Goal: Task Accomplishment & Management: Manage account settings

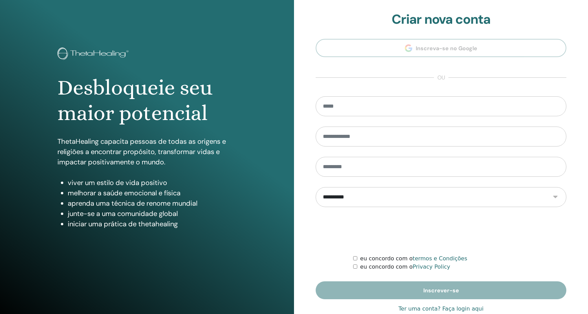
click at [457, 308] on link "Ter uma conta? Faça login aqui" at bounding box center [440, 309] width 85 height 8
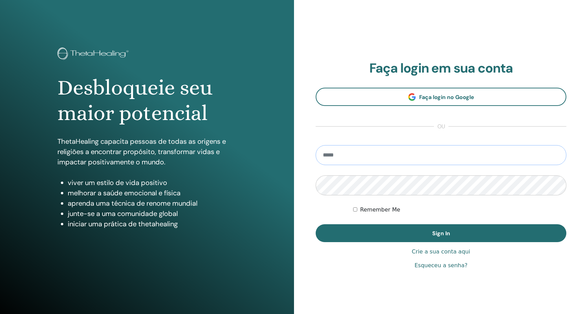
type input "**********"
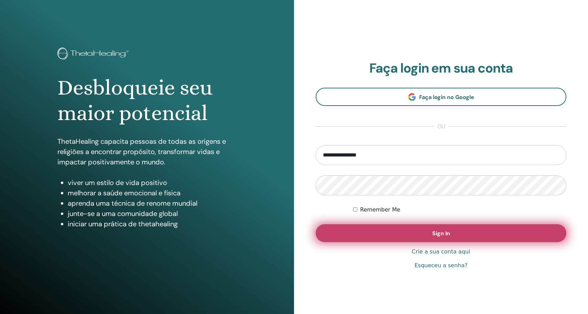
click at [428, 235] on button "Sign In" at bounding box center [441, 233] width 251 height 18
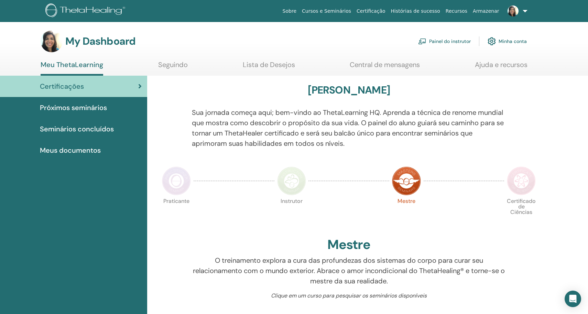
click at [110, 103] on div "Próximos seminários" at bounding box center [73, 107] width 136 height 10
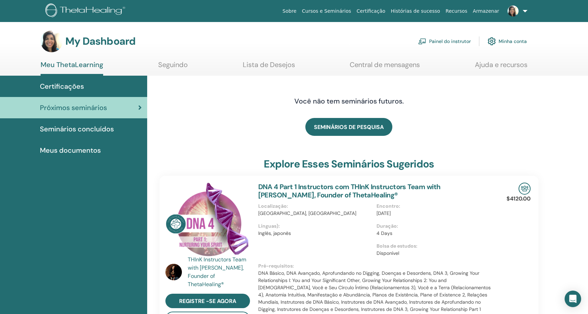
click at [437, 38] on link "Painel do instrutor" at bounding box center [444, 41] width 53 height 15
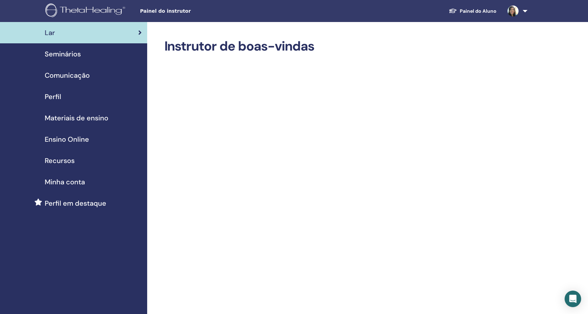
click at [73, 55] on span "Seminários" at bounding box center [63, 54] width 36 height 10
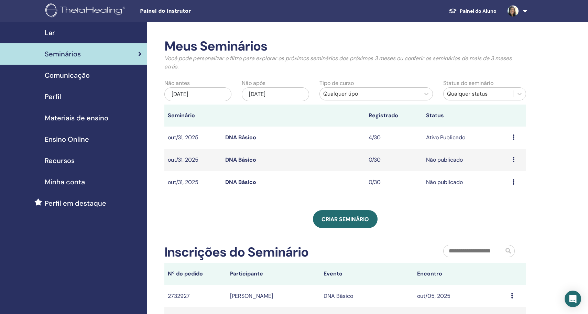
click at [566, 141] on div "Meus Seminários Você pode personalizar o filtro para explorar os próximos semin…" at bounding box center [367, 246] width 441 height 448
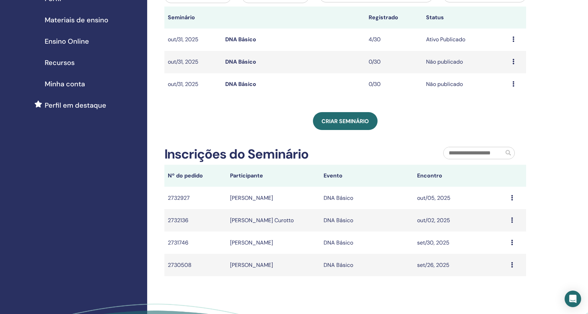
scroll to position [99, 0]
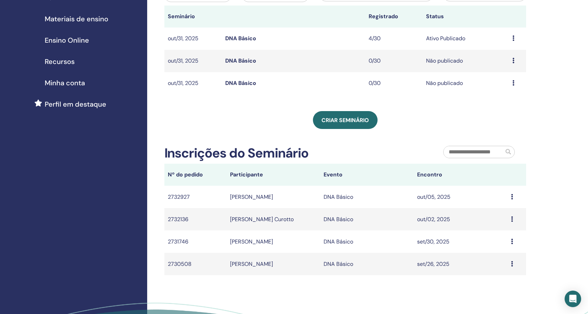
click at [515, 82] on div "Visualizar Editar Participantes Cancelar" at bounding box center [517, 83] width 10 height 8
click at [514, 87] on link "Visualizar" at bounding box center [502, 87] width 24 height 7
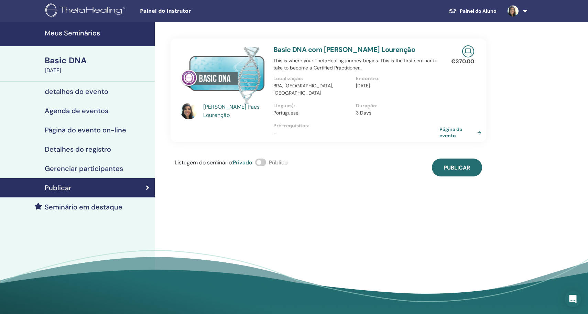
click at [476, 126] on link "Página do evento" at bounding box center [461, 132] width 45 height 12
click at [102, 150] on h4 "Detalhes do registro" at bounding box center [78, 149] width 66 height 8
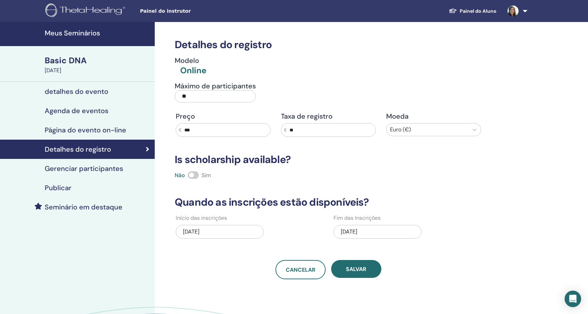
click at [87, 91] on h4 "detalhes do evento" at bounding box center [77, 91] width 64 height 8
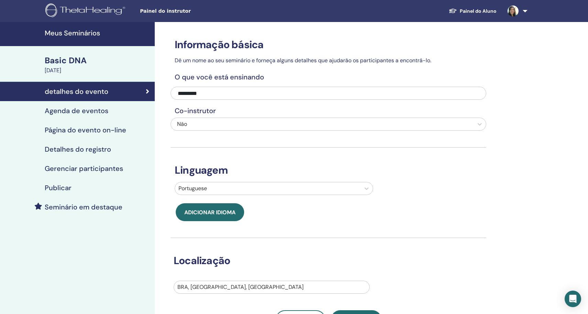
click at [88, 39] on link "Meus Seminários" at bounding box center [77, 34] width 155 height 24
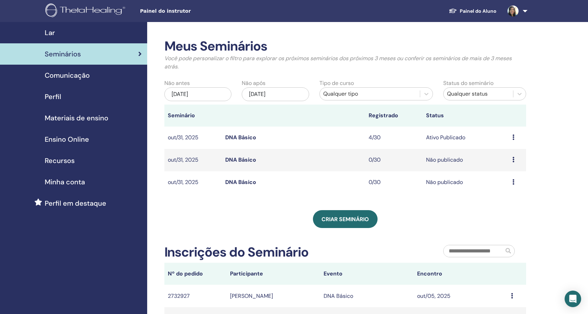
click at [566, 197] on div "Meus Seminários Você pode personalizar o filtro para explorar os próximos semin…" at bounding box center [367, 246] width 441 height 448
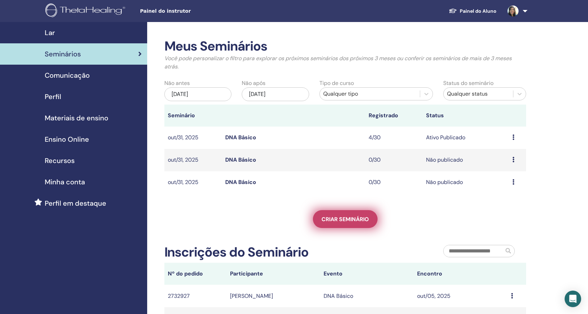
click at [361, 217] on span "Criar seminário" at bounding box center [344, 218] width 47 height 7
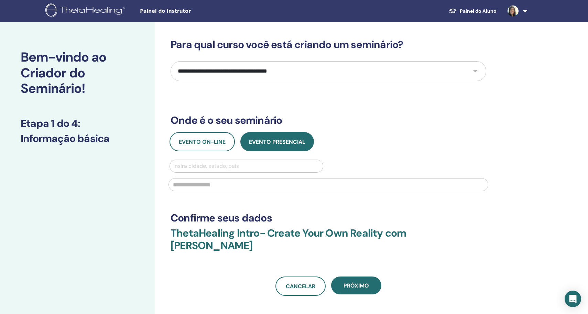
select select "*"
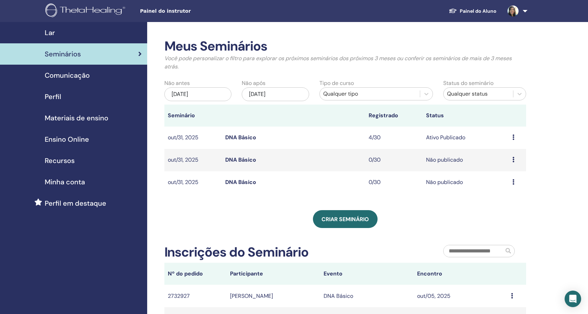
click at [514, 136] on icon at bounding box center [513, 136] width 2 height 5
click at [513, 142] on li "Visualizar" at bounding box center [505, 141] width 45 height 10
click at [550, 148] on div "Meus Seminários Você pode personalizar o filtro para explorar os próximos semin…" at bounding box center [367, 246] width 441 height 448
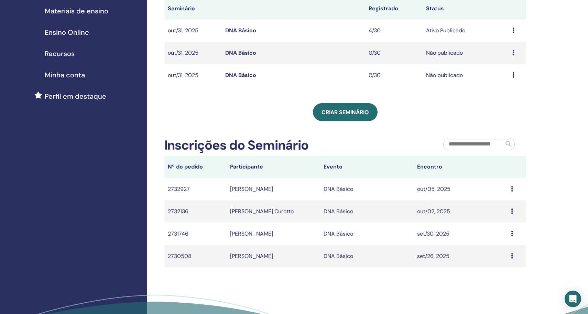
scroll to position [109, 0]
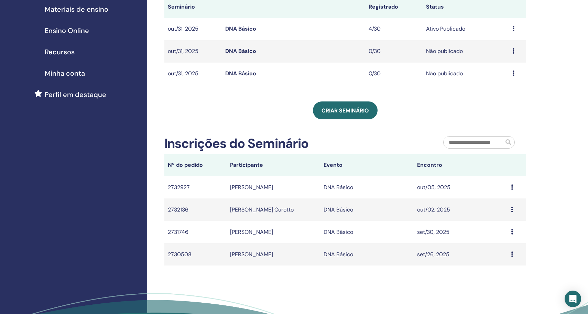
click at [509, 186] on td "Message" at bounding box center [516, 187] width 19 height 22
click at [512, 186] on icon at bounding box center [512, 186] width 2 height 5
click at [536, 174] on div "Meus Seminários Você pode personalizar o filtro para explorar os próximos semin…" at bounding box center [367, 137] width 441 height 448
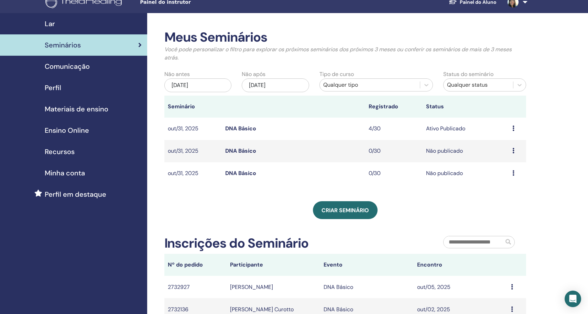
scroll to position [6, 0]
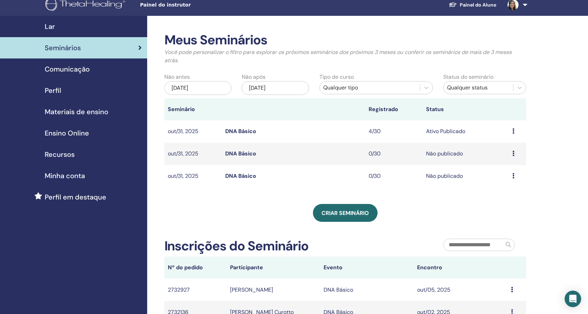
click at [511, 289] on icon at bounding box center [512, 289] width 2 height 5
click at [541, 252] on div "Meus Seminários Você pode personalizar o filtro para explorar os próximos semin…" at bounding box center [367, 240] width 441 height 448
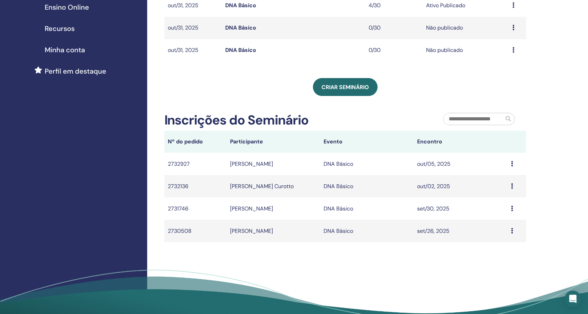
scroll to position [136, 0]
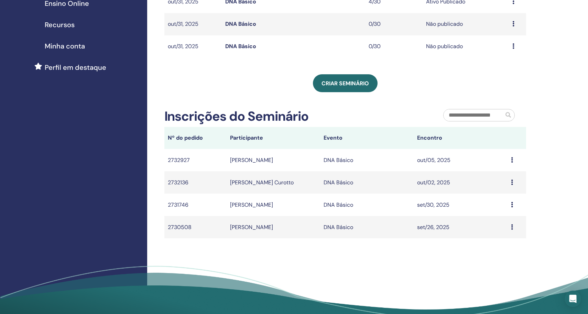
click at [509, 156] on td "Message" at bounding box center [516, 160] width 19 height 22
click at [512, 158] on icon at bounding box center [512, 159] width 2 height 5
click at [564, 156] on div "Meus Seminários Você pode personalizar o filtro para explorar os próximos semin…" at bounding box center [367, 110] width 441 height 448
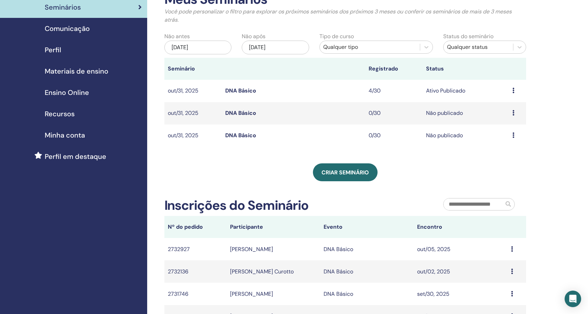
scroll to position [44, 0]
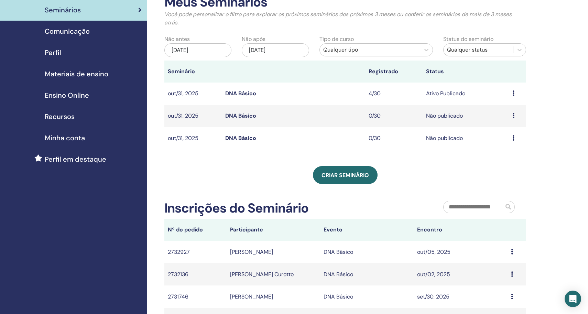
click at [514, 115] on icon at bounding box center [513, 115] width 2 height 5
click at [511, 118] on link "Visualizar" at bounding box center [501, 120] width 24 height 7
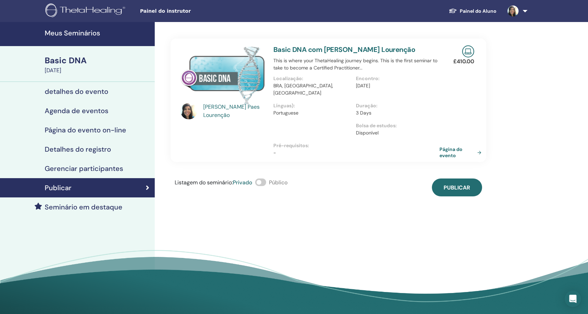
click at [474, 146] on link "Página do evento" at bounding box center [461, 152] width 45 height 12
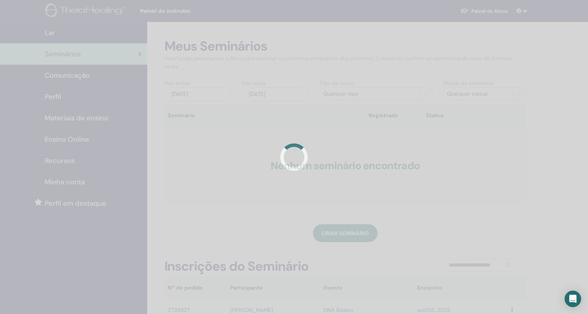
scroll to position [44, 0]
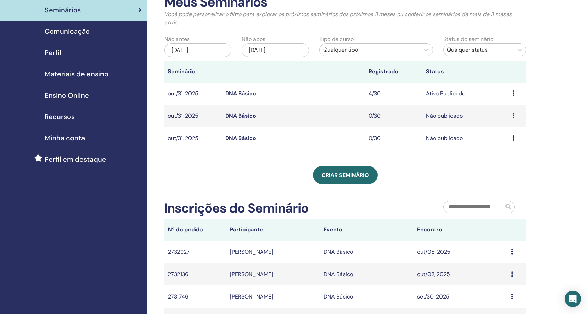
click at [513, 137] on icon at bounding box center [513, 137] width 2 height 5
click at [511, 163] on link "Participantes" at bounding box center [505, 163] width 34 height 7
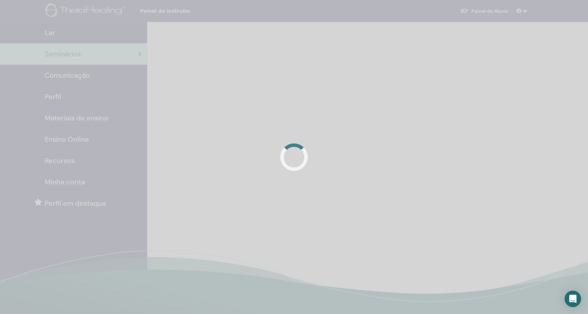
scroll to position [44, 0]
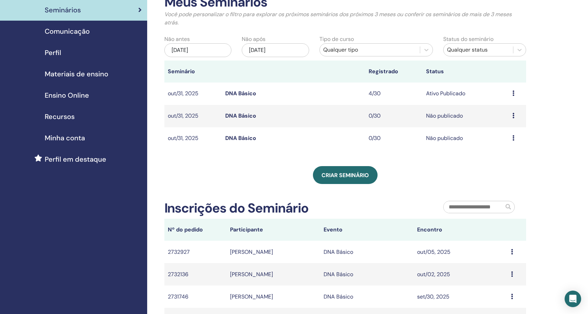
click at [516, 138] on div "Visualizar Editar Participantes Cancelar" at bounding box center [517, 138] width 10 height 8
click at [513, 142] on link "Visualizar" at bounding box center [503, 143] width 24 height 7
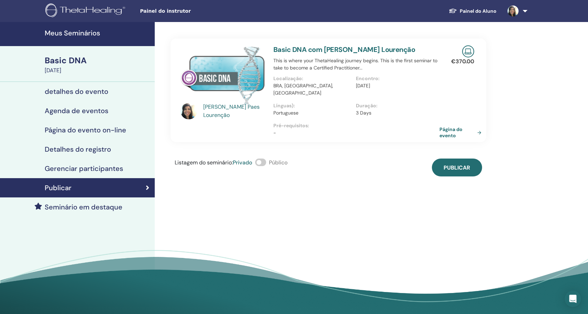
click at [471, 130] on link "Página do evento" at bounding box center [461, 132] width 45 height 12
click at [464, 164] on span "Publicar" at bounding box center [456, 167] width 26 height 7
click at [80, 37] on h4 "Meus Seminários" at bounding box center [98, 33] width 106 height 8
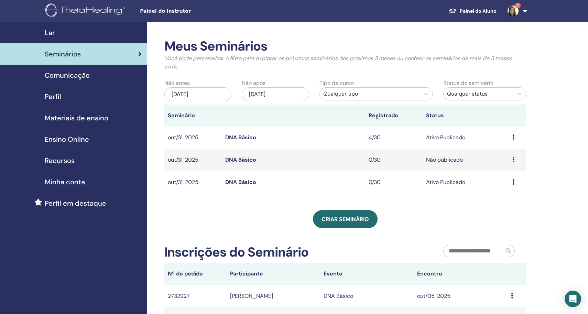
click at [512, 161] on icon at bounding box center [513, 159] width 2 height 5
click at [501, 164] on link "Visualizar" at bounding box center [499, 165] width 24 height 7
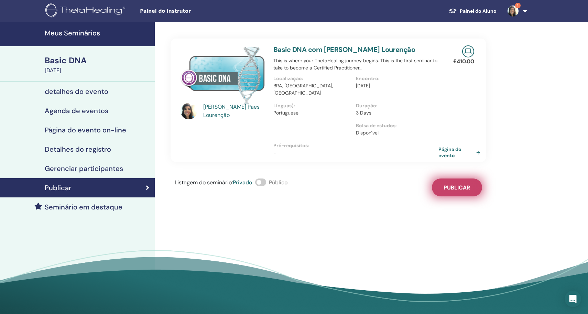
click at [467, 184] on span "Publicar" at bounding box center [456, 187] width 26 height 7
click at [96, 32] on h4 "Meus Seminários" at bounding box center [98, 33] width 106 height 8
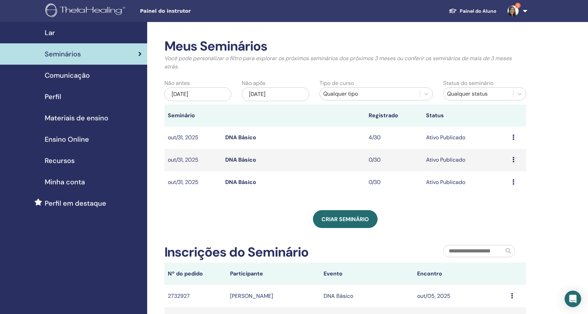
click at [575, 198] on div "Meus Seminários Você pode personalizar o filtro para explorar os próximos semin…" at bounding box center [367, 246] width 441 height 448
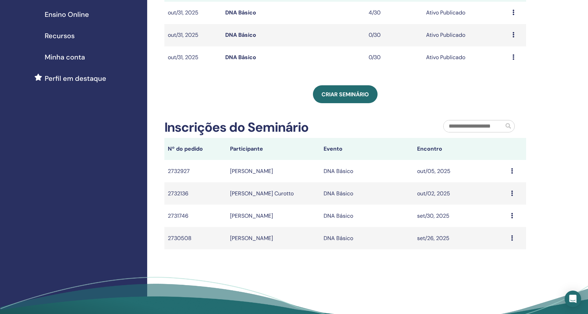
scroll to position [132, 0]
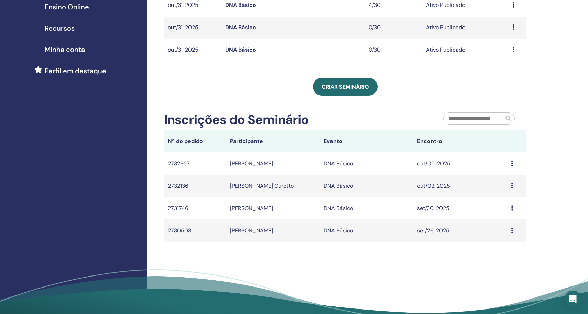
click at [513, 161] on div "Message" at bounding box center [517, 163] width 12 height 8
click at [462, 157] on td "out/05, 2025" at bounding box center [459, 163] width 93 height 22
click at [511, 162] on icon at bounding box center [512, 163] width 2 height 5
click at [395, 163] on td "DNA Básico" at bounding box center [366, 163] width 93 height 22
click at [512, 164] on icon at bounding box center [512, 163] width 2 height 5
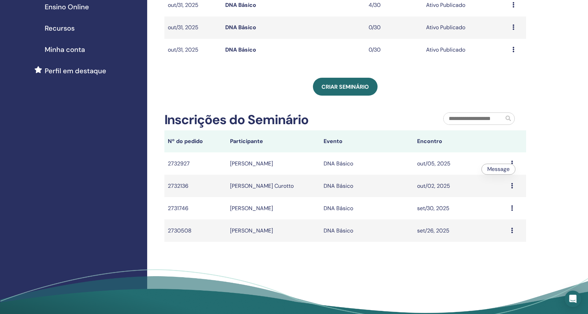
click at [540, 151] on div "Meus Seminários Você pode personalizar o filtro para explorar os próximos semin…" at bounding box center [367, 114] width 441 height 448
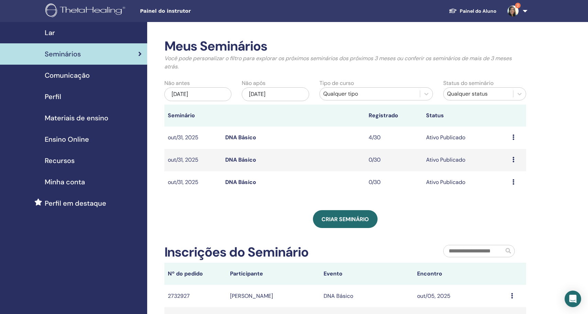
scroll to position [0, 0]
click at [509, 136] on td "Visualizar Editar Participantes Cancelar" at bounding box center [517, 137] width 17 height 22
click at [515, 136] on div "Visualizar Editar Participantes Cancelar" at bounding box center [517, 137] width 10 height 8
click at [511, 164] on link "Participantes" at bounding box center [506, 161] width 34 height 7
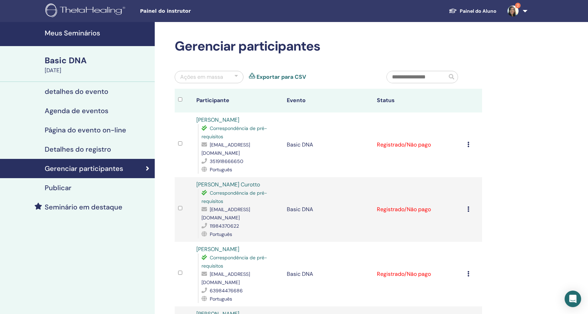
click at [511, 164] on div "Gerenciar participantes Ações em massa Exportar para CSV Participante Evento St…" at bounding box center [351, 262] width 392 height 480
click at [298, 77] on link "Exportar para CSV" at bounding box center [280, 77] width 49 height 8
click at [549, 79] on div "Meus Seminários Basic DNA October 31, 2025 detalhes do evento Agenda de eventos…" at bounding box center [294, 262] width 588 height 480
click at [521, 129] on div "Gerenciar participantes Ações em massa Exportar para CSV Participante Evento St…" at bounding box center [351, 262] width 392 height 480
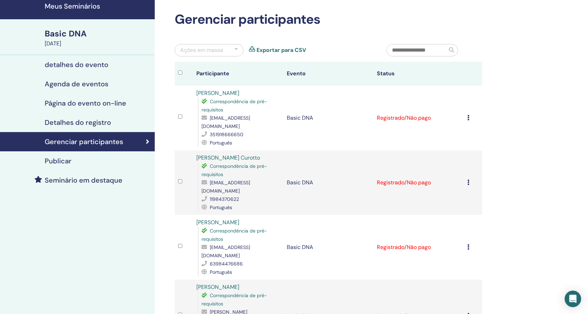
scroll to position [29, 0]
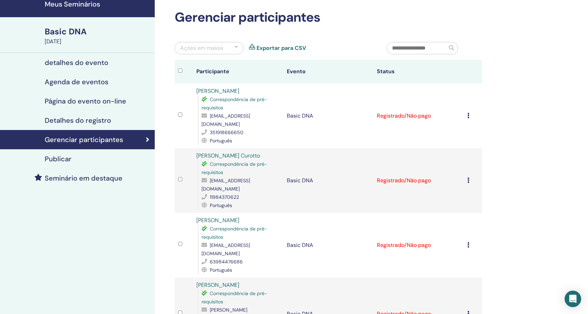
click at [468, 117] on icon at bounding box center [468, 115] width 2 height 5
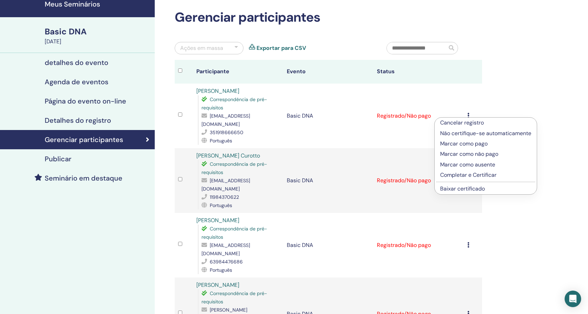
click at [473, 124] on p "Cancelar registro" at bounding box center [485, 123] width 91 height 8
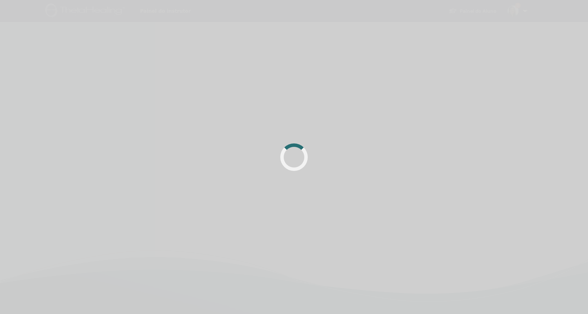
scroll to position [29, 0]
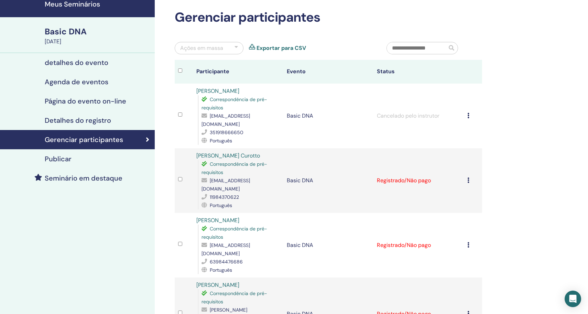
click at [71, 31] on div "Basic DNA" at bounding box center [98, 32] width 106 height 12
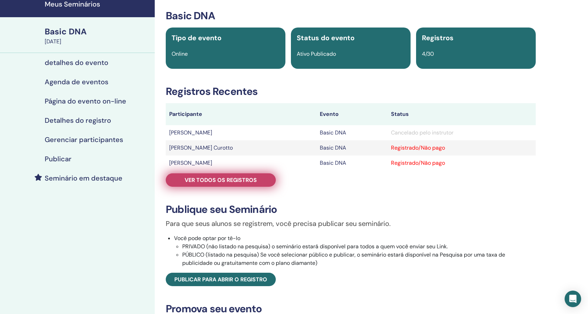
click at [213, 181] on span "Ver todos os registros" at bounding box center [221, 179] width 72 height 7
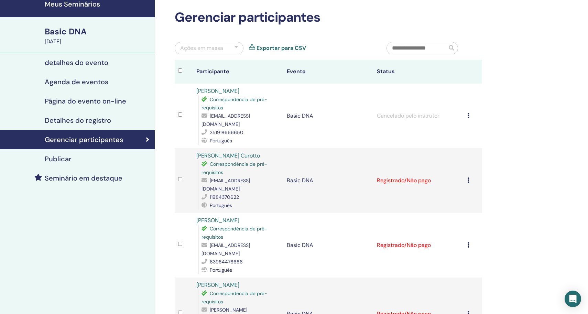
click at [509, 143] on div "Gerenciar participantes Ações em massa Exportar para CSV Participante Evento St…" at bounding box center [351, 233] width 392 height 480
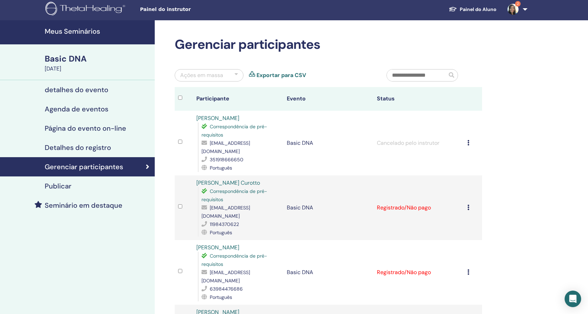
scroll to position [-1, 0]
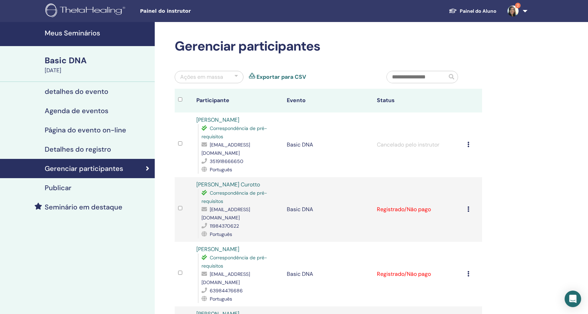
click at [85, 36] on h4 "Meus Seminários" at bounding box center [98, 33] width 106 height 8
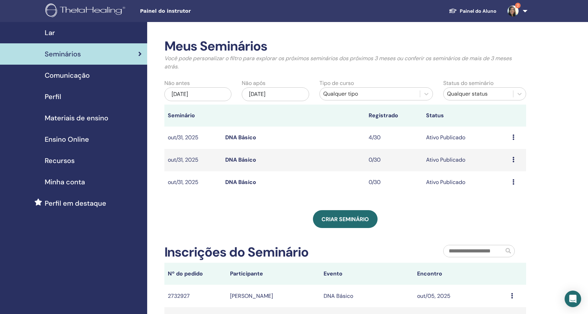
click at [512, 183] on icon at bounding box center [513, 181] width 2 height 5
click at [511, 188] on li "Visualizar" at bounding box center [503, 188] width 45 height 10
click at [512, 134] on icon at bounding box center [513, 136] width 2 height 5
click at [506, 140] on link "Visualizar" at bounding box center [499, 139] width 24 height 7
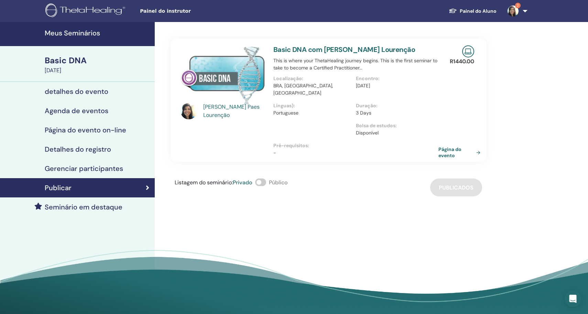
click at [84, 63] on div "Basic DNA" at bounding box center [98, 61] width 106 height 12
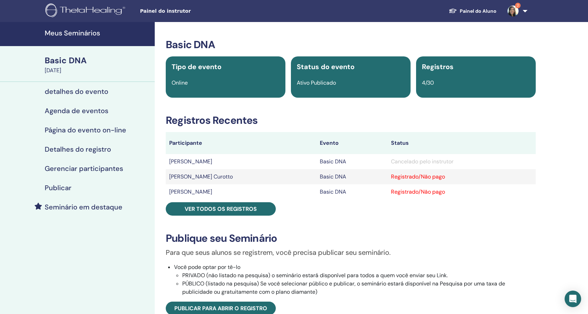
click at [526, 211] on div "Basic DNA Tipo de evento Online Status do evento Ativo Publicado Registros 4/30…" at bounding box center [351, 247] width 384 height 418
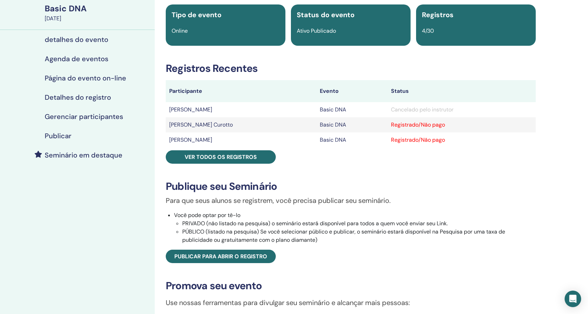
scroll to position [46, 0]
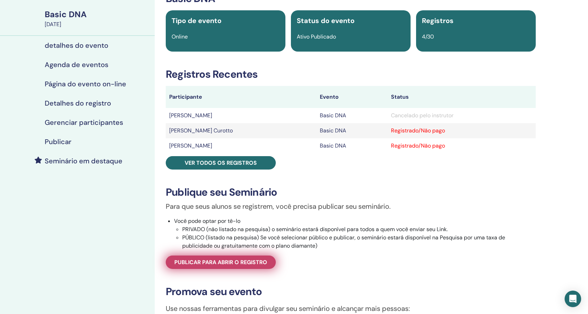
click at [251, 266] on span "Publicar para abrir o registro" at bounding box center [220, 261] width 93 height 7
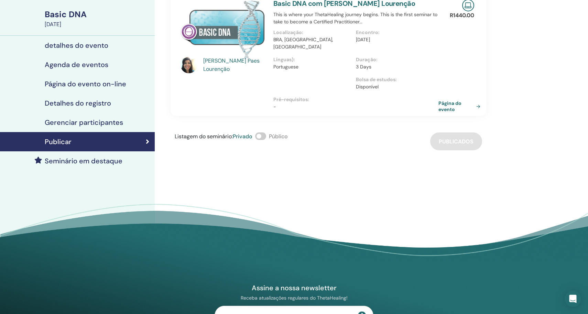
click at [76, 46] on h4 "detalhes do evento" at bounding box center [77, 45] width 64 height 8
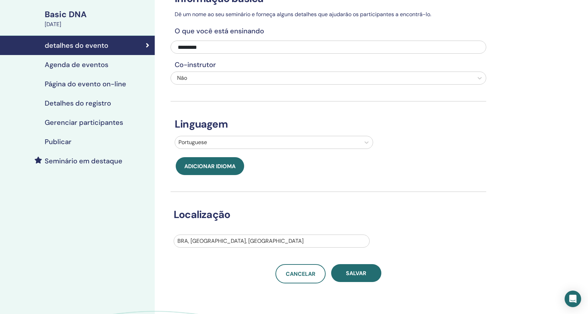
click at [504, 151] on div "Informação básica Dê um nome ao seu seminário e forneça alguns detalhes que aju…" at bounding box center [351, 177] width 392 height 403
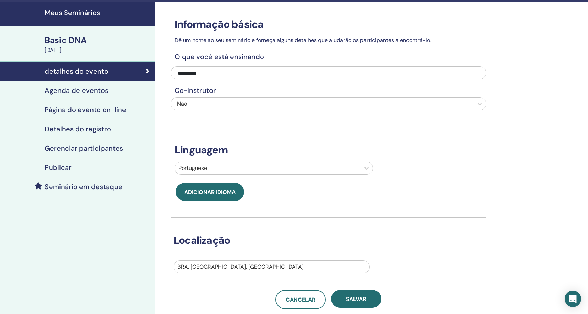
scroll to position [0, 0]
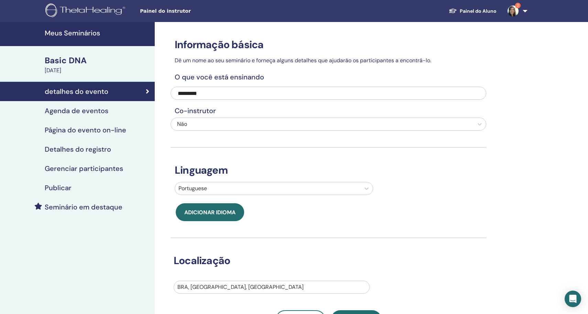
click at [93, 116] on link "Agenda de eventos" at bounding box center [77, 110] width 155 height 19
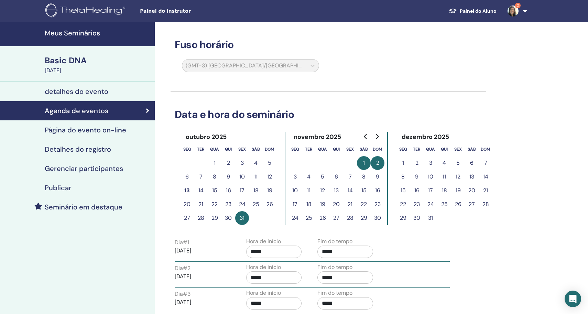
click at [518, 182] on div "Fuso horário (GMT-3) America/Sao Paulo Data e hora do seminário outubro 2025 se…" at bounding box center [351, 232] width 392 height 421
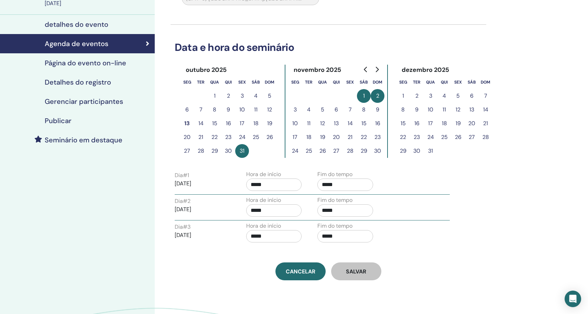
scroll to position [63, 0]
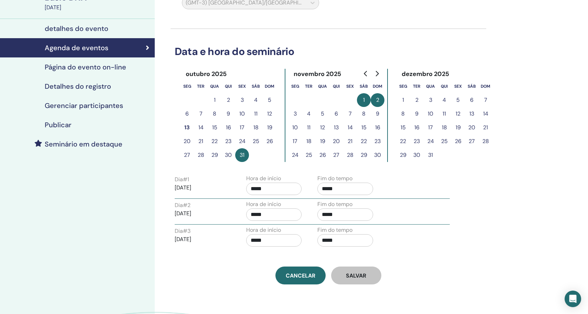
click at [108, 72] on link "Página do evento on-line" at bounding box center [77, 66] width 155 height 19
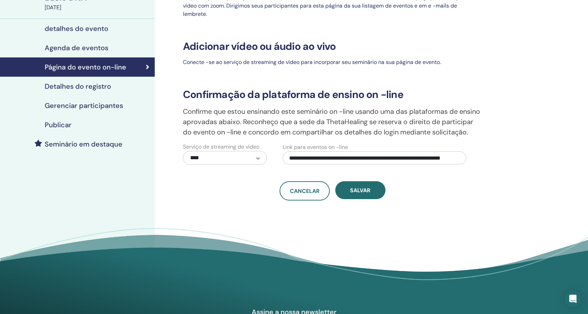
drag, startPoint x: 287, startPoint y: 166, endPoint x: 587, endPoint y: 175, distance: 300.5
click at [587, 175] on div "**********" at bounding box center [294, 128] width 588 height 338
click at [499, 125] on div "**********" at bounding box center [354, 79] width 375 height 241
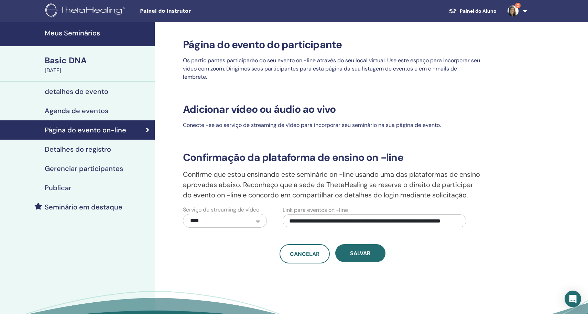
click at [80, 33] on h4 "Meus Seminários" at bounding box center [98, 33] width 106 height 8
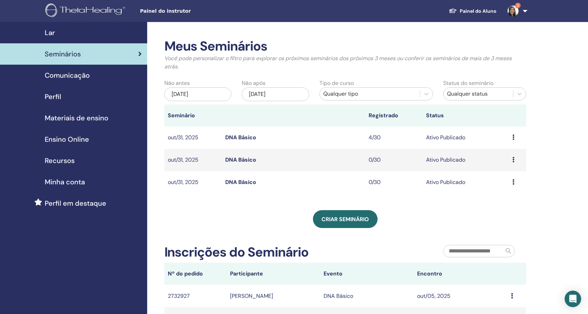
click at [539, 224] on div "Meus Seminários Você pode personalizar o filtro para explorar os próximos semin…" at bounding box center [367, 246] width 441 height 448
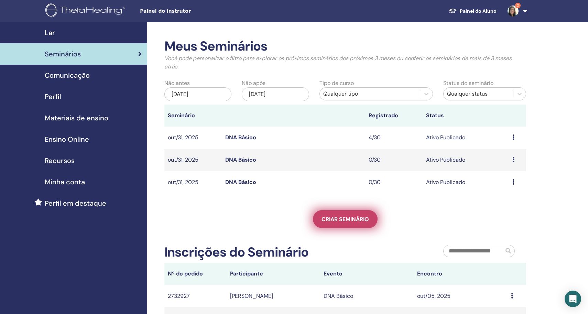
click at [360, 219] on span "Criar seminário" at bounding box center [344, 218] width 47 height 7
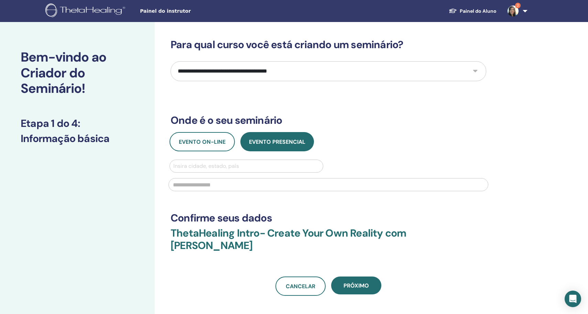
paste input "**********"
type input "**********"
select select "*"
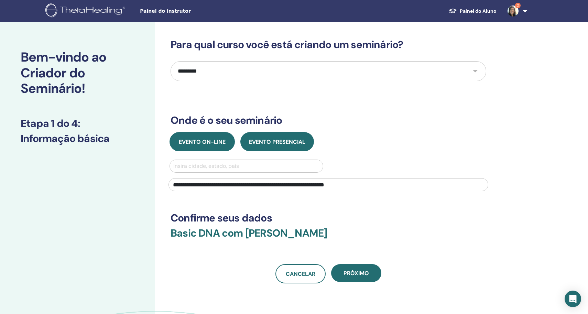
click at [213, 145] on span "Evento on-line" at bounding box center [202, 141] width 47 height 7
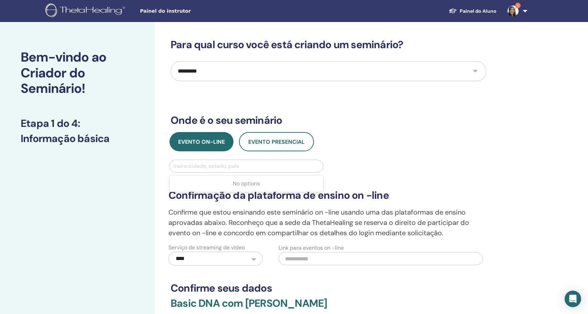
click at [230, 163] on div "Insira cidade, estado, país" at bounding box center [246, 166] width 146 height 8
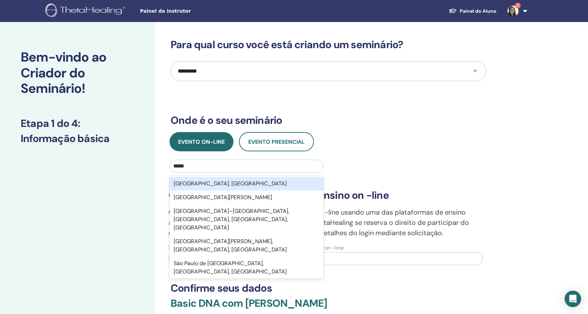
type input "******"
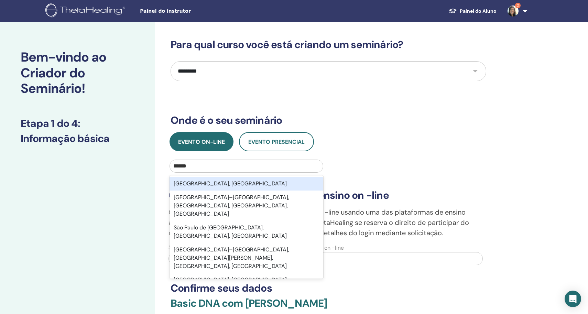
click at [235, 179] on div "São Paulo, BRA" at bounding box center [246, 184] width 154 height 14
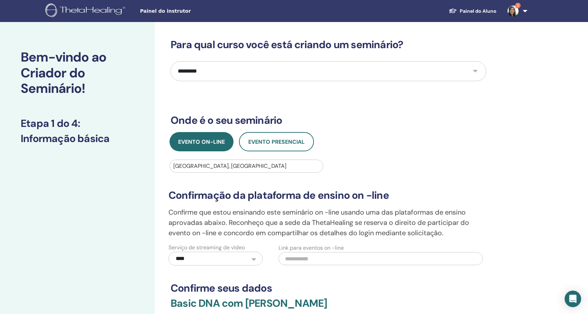
click at [419, 181] on div "**********" at bounding box center [328, 219] width 328 height 93
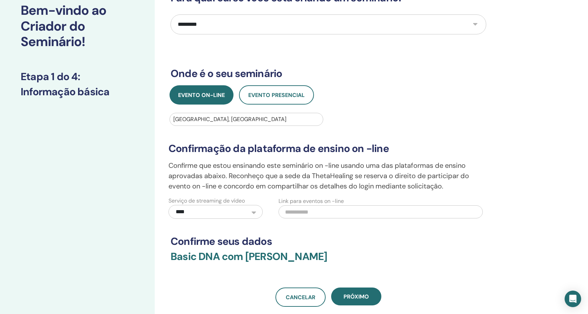
scroll to position [56, 0]
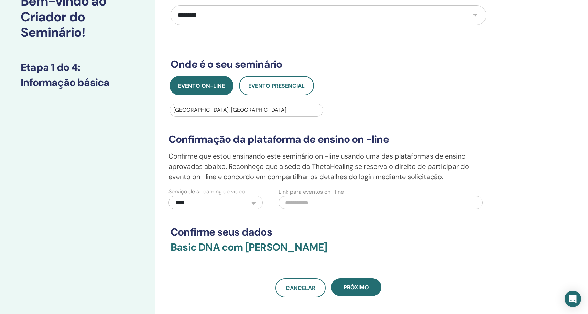
click at [369, 203] on input "text" at bounding box center [380, 202] width 204 height 13
paste input "**********"
type input "**********"
click at [464, 219] on div "**********" at bounding box center [328, 139] width 316 height 315
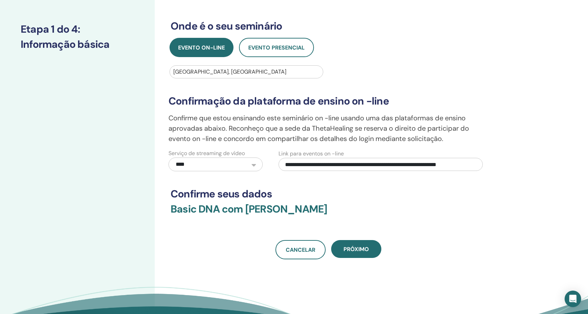
scroll to position [95, 0]
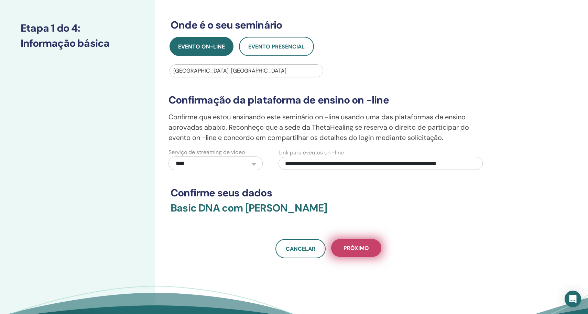
click at [357, 250] on span "Próximo" at bounding box center [355, 247] width 25 height 7
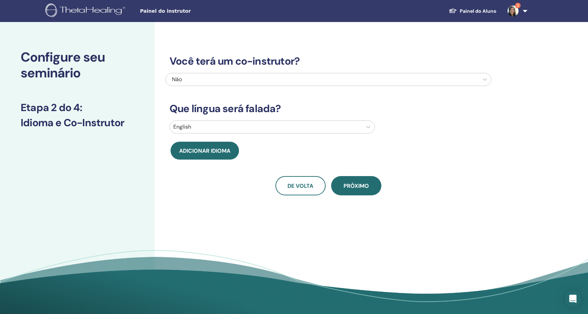
scroll to position [0, 0]
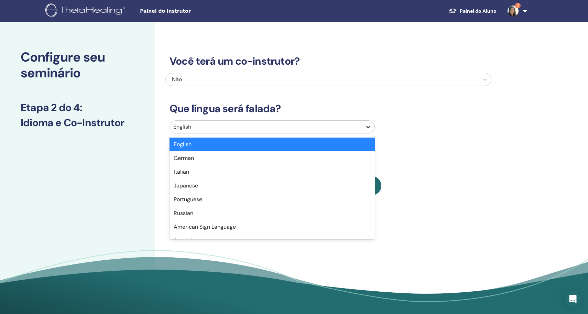
click at [367, 129] on icon at bounding box center [368, 126] width 7 height 7
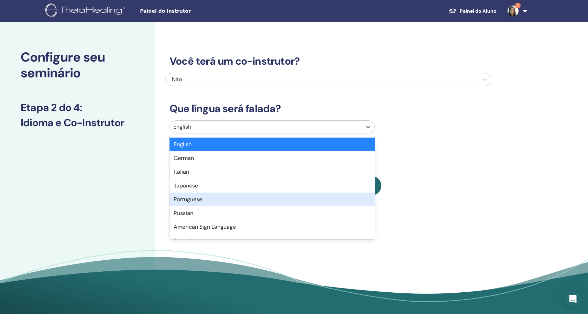
click at [224, 196] on div "Portuguese" at bounding box center [271, 199] width 205 height 14
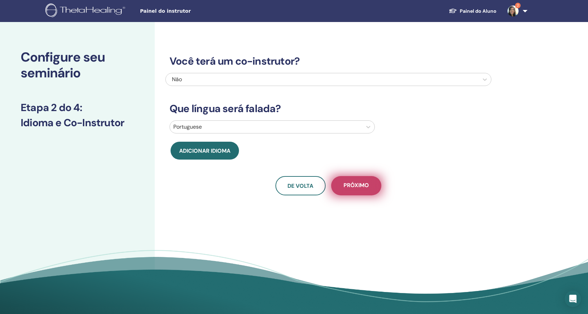
click at [371, 193] on button "Próximo" at bounding box center [356, 185] width 50 height 19
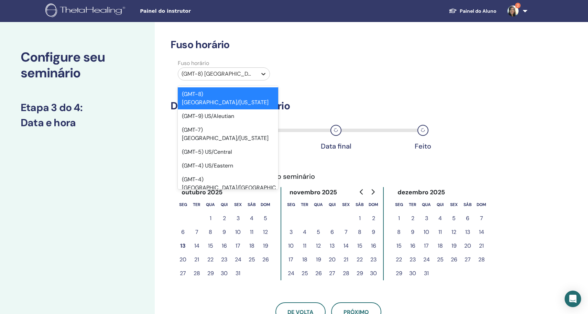
click at [263, 72] on icon at bounding box center [263, 73] width 7 height 7
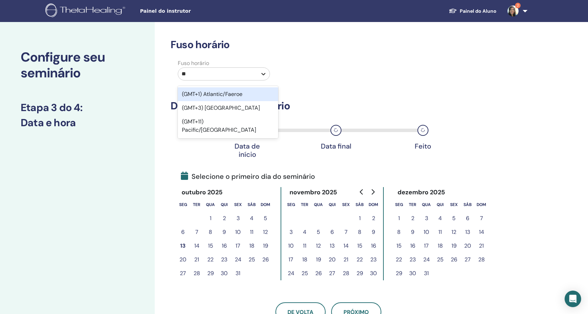
type input "*"
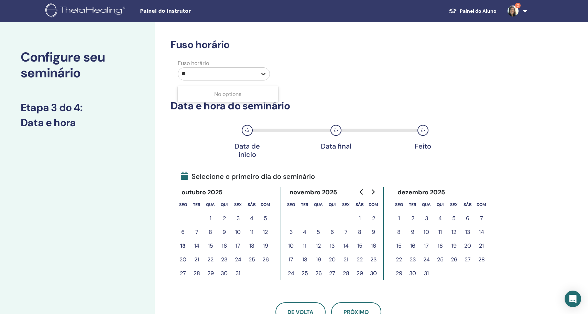
type input "*"
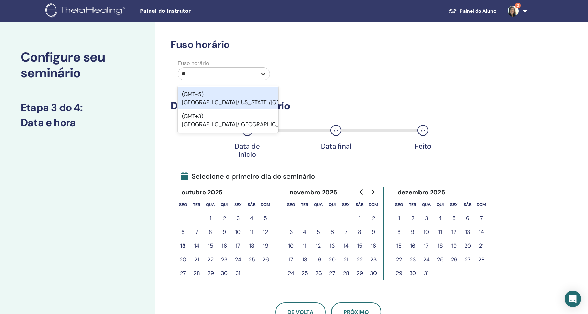
type input "*"
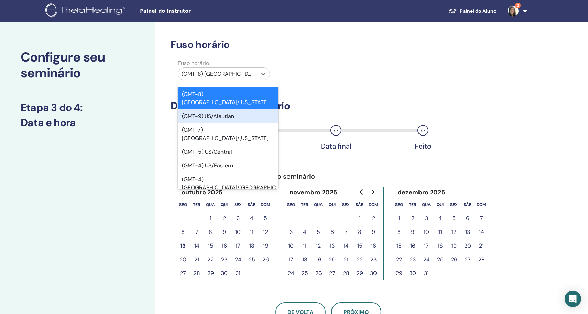
click at [256, 109] on div "(GMT-9) US/Aleutian" at bounding box center [228, 116] width 100 height 14
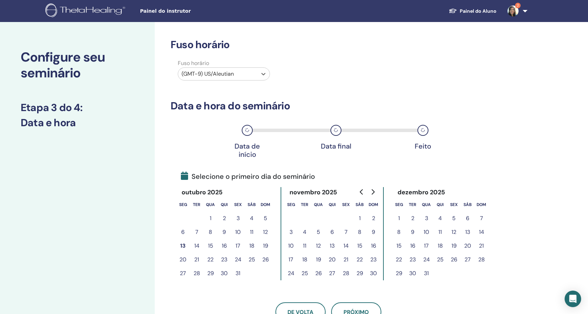
click at [246, 71] on div at bounding box center [217, 74] width 72 height 10
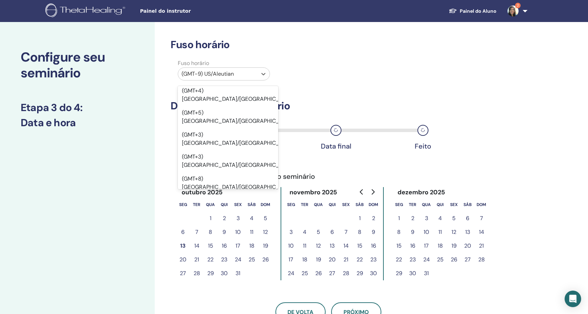
scroll to position [6228, 0]
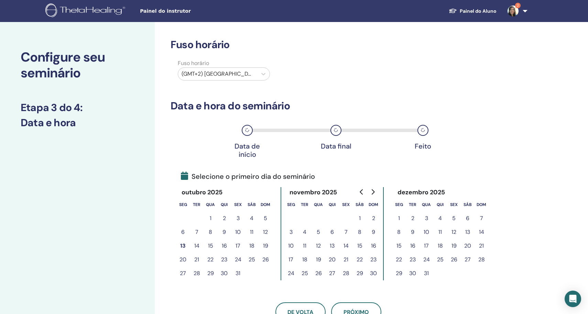
click at [450, 80] on div "Fuso horário (GMT+2) Europe/Berlin" at bounding box center [328, 71] width 326 height 24
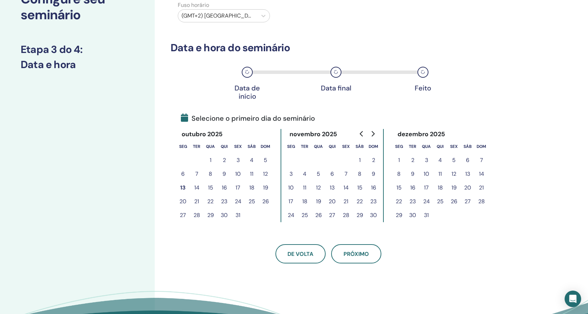
scroll to position [80, 0]
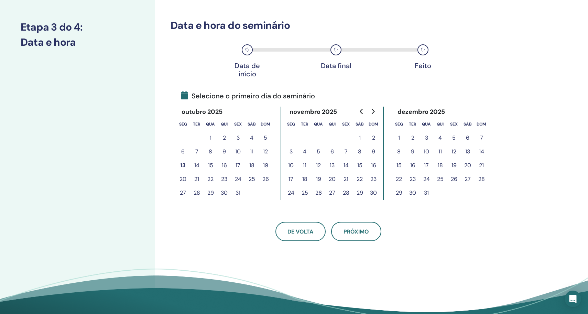
click at [238, 192] on button "31" at bounding box center [238, 193] width 14 height 14
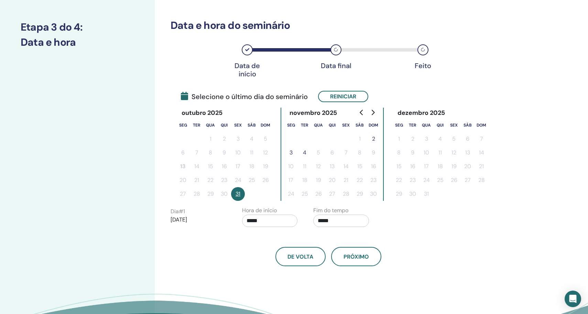
click at [372, 139] on button "2" at bounding box center [373, 139] width 14 height 14
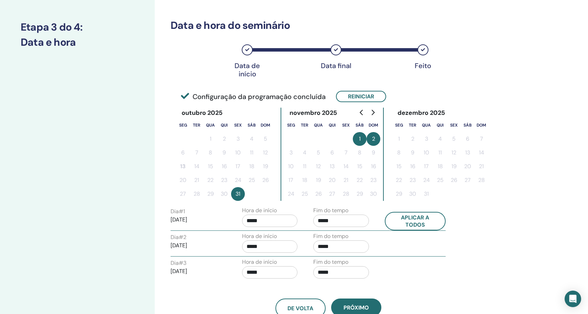
click at [290, 222] on input "*****" at bounding box center [270, 220] width 56 height 12
click at [277, 239] on span "▲" at bounding box center [277, 238] width 14 height 14
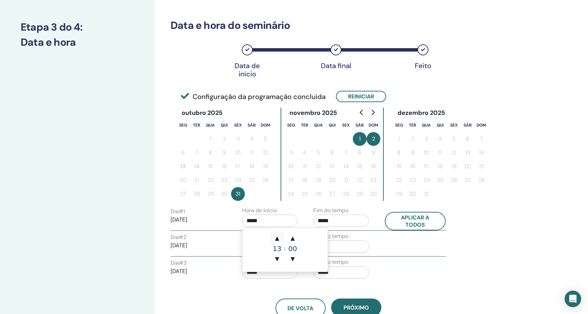
click at [277, 239] on span "▲" at bounding box center [277, 238] width 14 height 14
type input "*****"
click at [277, 239] on span "▲" at bounding box center [277, 238] width 14 height 14
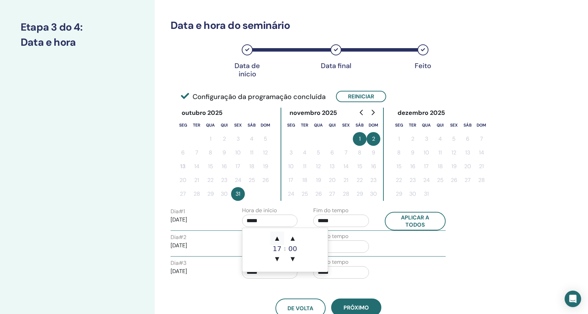
click at [277, 239] on span "▲" at bounding box center [277, 238] width 14 height 14
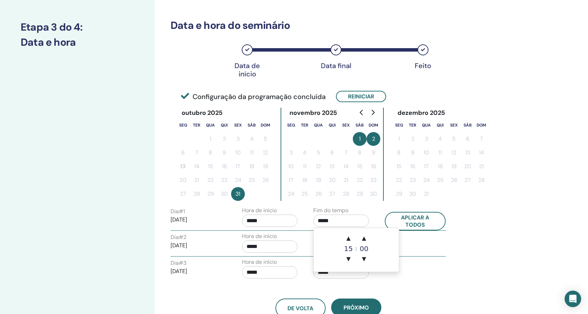
click at [336, 221] on input "*****" at bounding box center [341, 220] width 56 height 12
click at [349, 237] on span "▲" at bounding box center [348, 238] width 14 height 14
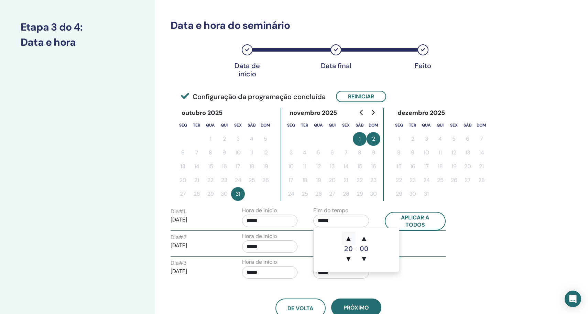
click at [349, 237] on span "▲" at bounding box center [348, 238] width 14 height 14
click at [363, 239] on span "▲" at bounding box center [364, 238] width 14 height 14
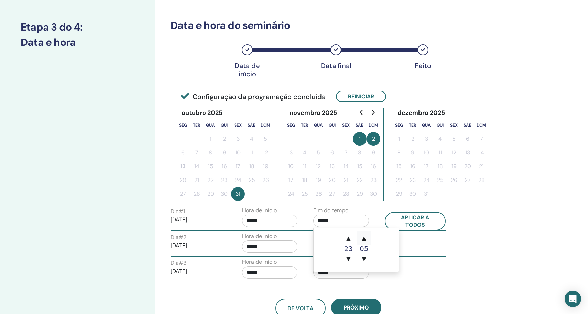
click at [363, 239] on span "▲" at bounding box center [364, 238] width 14 height 14
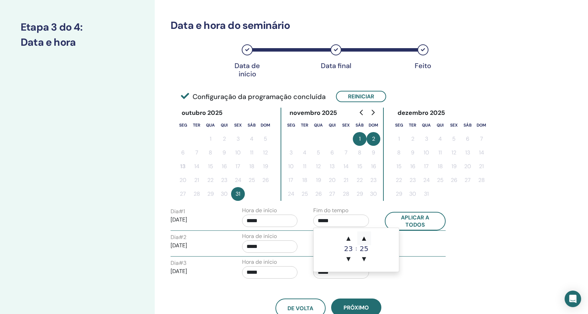
type input "*****"
click at [448, 285] on div "De volta Próximo" at bounding box center [328, 300] width 326 height 36
click at [269, 241] on input "*****" at bounding box center [270, 246] width 56 height 12
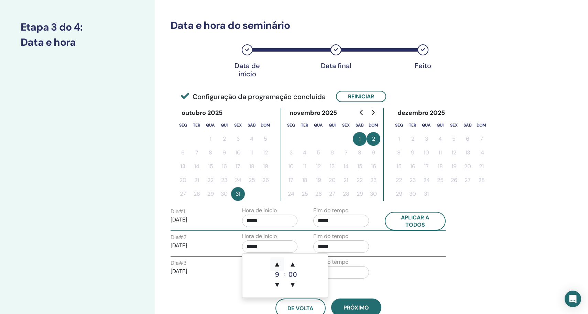
click at [277, 263] on span "▲" at bounding box center [277, 264] width 14 height 14
type input "*****"
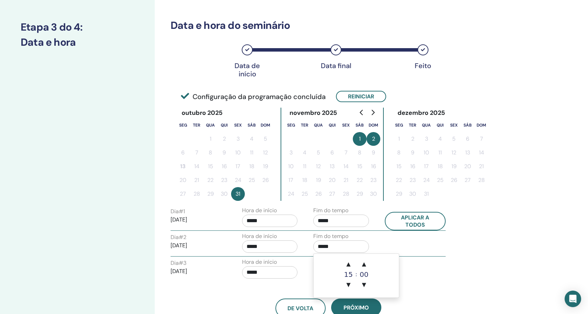
click at [347, 247] on input "*****" at bounding box center [341, 246] width 56 height 12
click at [347, 264] on span "▲" at bounding box center [348, 264] width 14 height 14
click at [365, 263] on span "▲" at bounding box center [364, 264] width 14 height 14
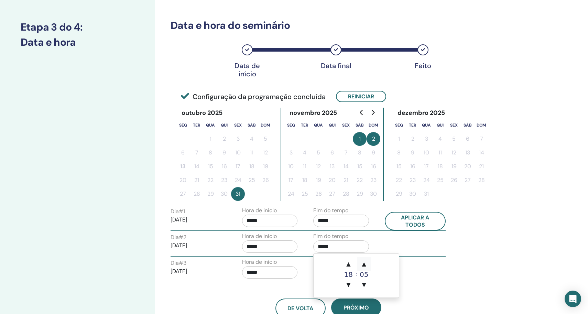
click at [365, 263] on span "▲" at bounding box center [364, 264] width 14 height 14
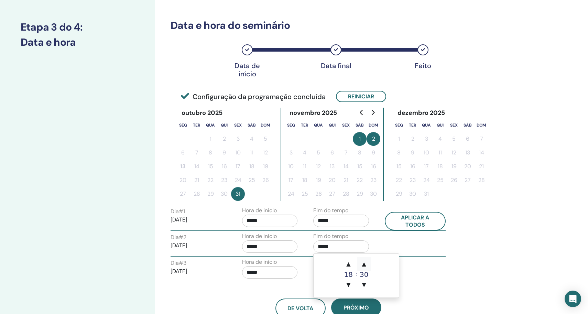
click at [365, 263] on span "▲" at bounding box center [364, 264] width 14 height 14
click at [363, 283] on span "▼" at bounding box center [364, 285] width 14 height 14
type input "*****"
click at [270, 273] on input "*****" at bounding box center [270, 272] width 56 height 12
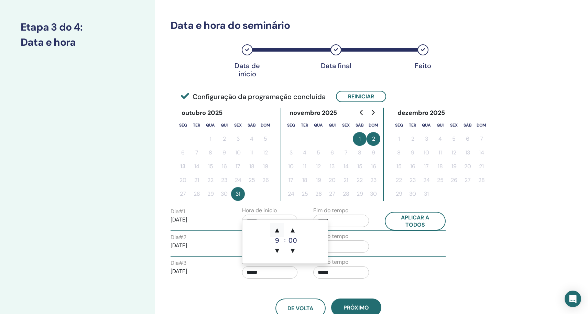
click at [280, 229] on span "▲" at bounding box center [277, 230] width 14 height 14
type input "*****"
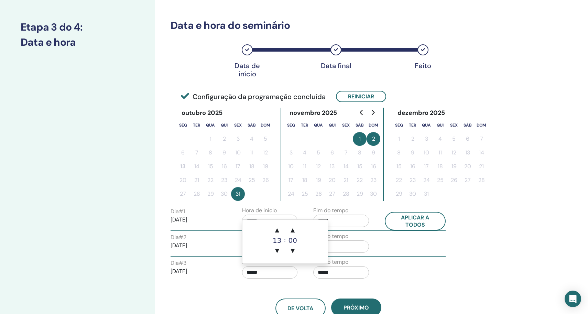
click at [352, 270] on input "*****" at bounding box center [341, 272] width 56 height 12
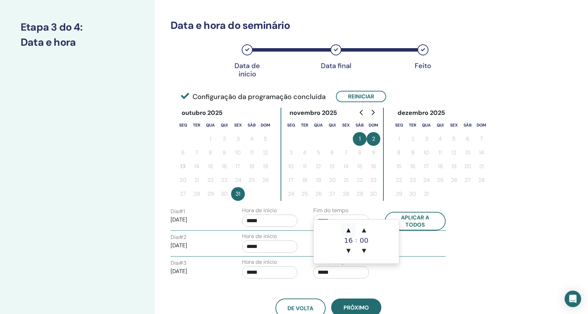
click at [349, 228] on span "▲" at bounding box center [348, 230] width 14 height 14
click at [349, 251] on span "▼" at bounding box center [348, 251] width 14 height 14
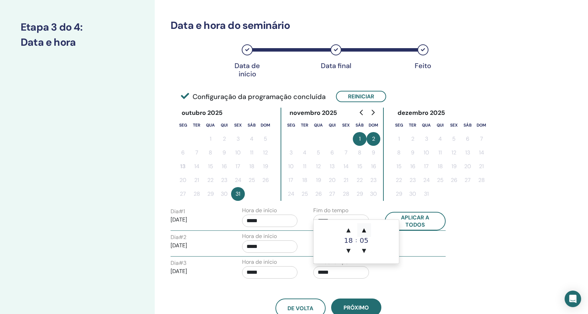
click at [364, 229] on span "▲" at bounding box center [364, 230] width 14 height 14
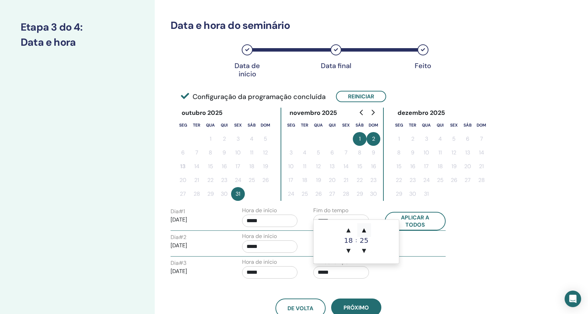
click at [364, 229] on span "▲" at bounding box center [364, 230] width 14 height 14
type input "*****"
click at [429, 298] on div "De volta Próximo" at bounding box center [328, 300] width 326 height 36
click at [290, 223] on input "*****" at bounding box center [270, 220] width 56 height 12
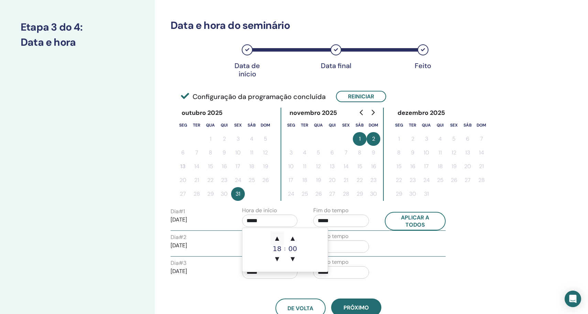
click at [277, 239] on span "▲" at bounding box center [277, 238] width 14 height 14
click at [281, 258] on span "▼" at bounding box center [277, 259] width 14 height 14
type input "*****"
click at [397, 266] on div "Dia # 3 2025/11/02 Hora de início ***** Fim do tempo *****" at bounding box center [307, 270] width 285 height 24
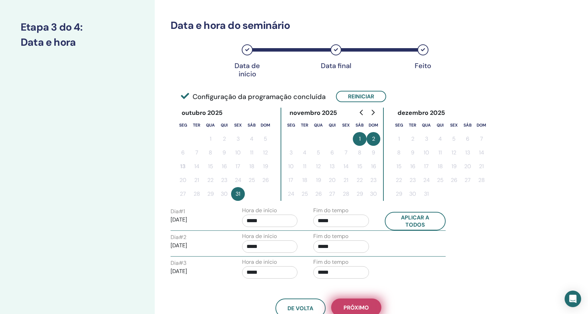
click at [370, 304] on button "Próximo" at bounding box center [356, 307] width 50 height 18
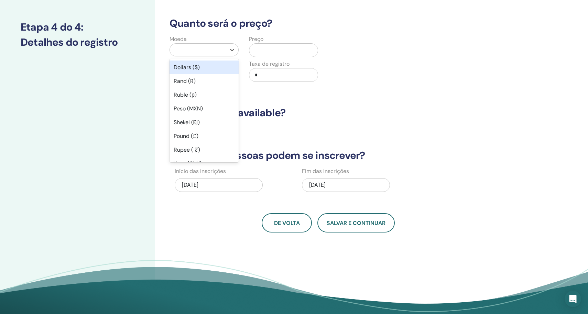
click at [224, 47] on div at bounding box center [198, 50] width 56 height 12
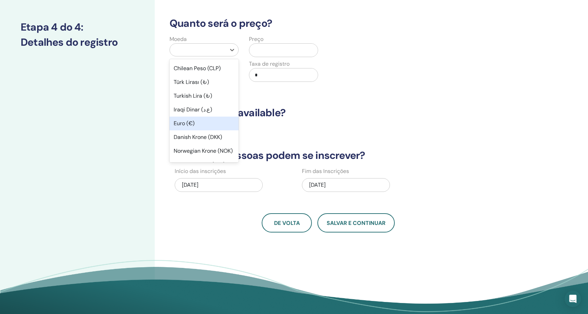
click at [206, 121] on div "Euro (€)" at bounding box center [203, 124] width 69 height 14
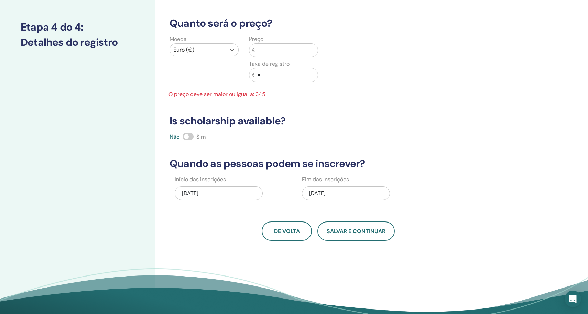
click at [276, 51] on input "text" at bounding box center [286, 50] width 63 height 13
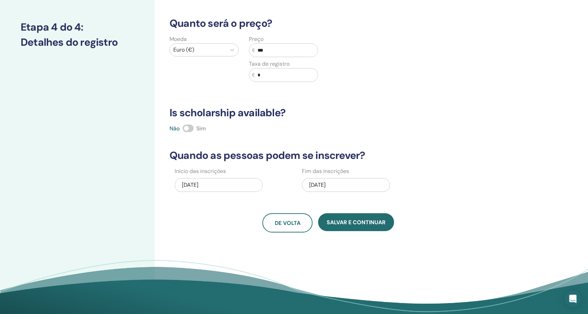
type input "***"
click at [276, 77] on input "*" at bounding box center [286, 74] width 63 height 13
click at [259, 75] on input "*" at bounding box center [286, 74] width 63 height 13
click at [258, 76] on input "*" at bounding box center [286, 74] width 63 height 13
type input "**"
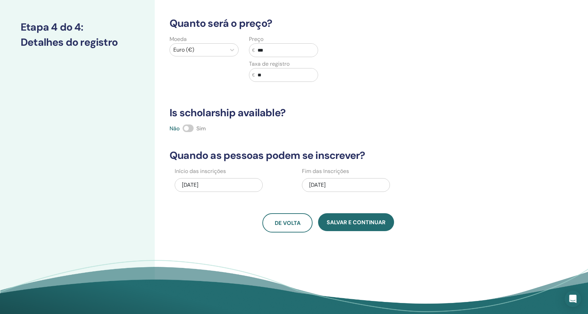
click at [311, 96] on div "Quantas pessoas podem comparecer? Número de assentos * Quanto será o preço? Moe…" at bounding box center [328, 95] width 326 height 274
click at [363, 186] on div "11/02/2025" at bounding box center [346, 185] width 88 height 14
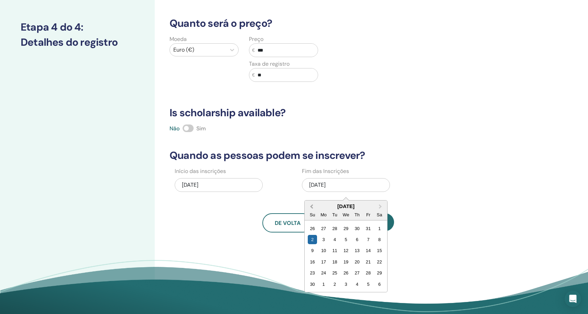
click at [311, 208] on button "Previous Month" at bounding box center [310, 206] width 11 height 11
click at [353, 273] on div "30" at bounding box center [356, 272] width 9 height 9
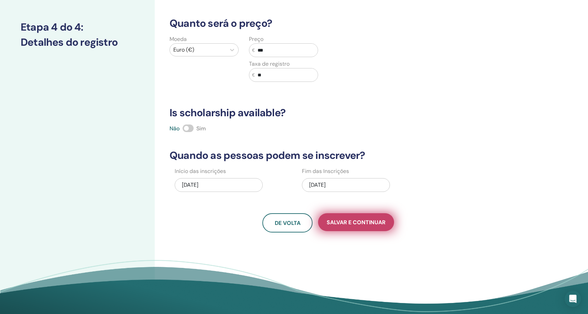
click at [358, 228] on button "Salvar e continuar" at bounding box center [356, 222] width 76 height 18
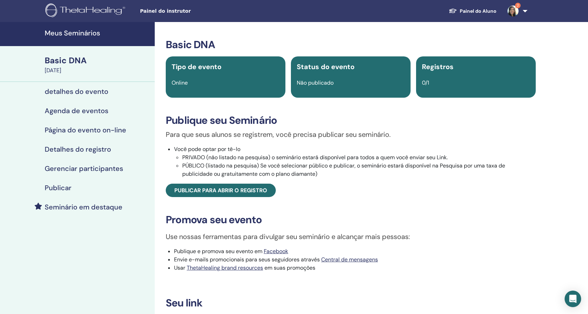
click at [92, 90] on h4 "detalhes do evento" at bounding box center [77, 91] width 64 height 8
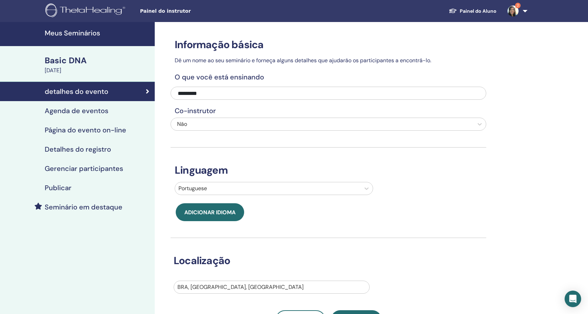
click at [91, 111] on h4 "Agenda de eventos" at bounding box center [77, 111] width 64 height 8
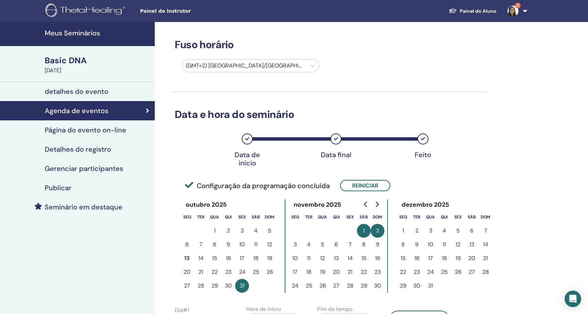
click at [473, 132] on div "Data de início Data final Feito" at bounding box center [328, 144] width 316 height 36
click at [109, 31] on h4 "Meus Seminários" at bounding box center [98, 33] width 106 height 8
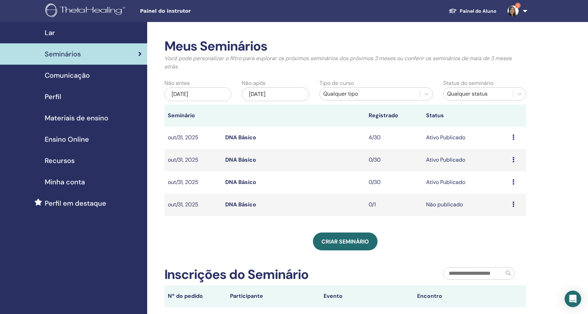
click at [512, 205] on icon at bounding box center [513, 203] width 2 height 5
click at [509, 220] on li "Editar" at bounding box center [504, 220] width 45 height 10
click at [511, 204] on td "Visualizar Editar Participantes Cancelar" at bounding box center [517, 205] width 17 height 22
click at [513, 203] on icon at bounding box center [513, 203] width 2 height 5
click at [502, 221] on link "Editar" at bounding box center [495, 218] width 15 height 7
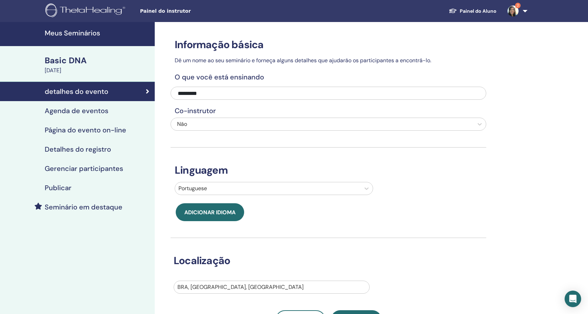
click at [527, 217] on div "Informação básica Dê um nome ao seu seminário e forneça alguns detalhes que aju…" at bounding box center [351, 223] width 392 height 403
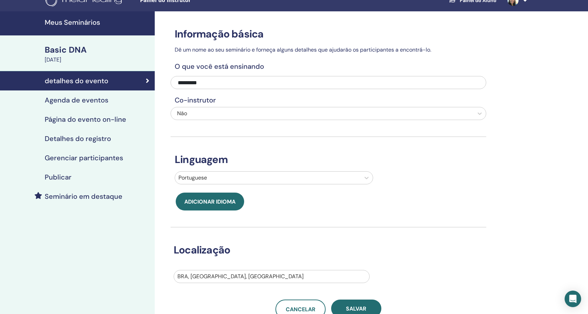
scroll to position [-1, 0]
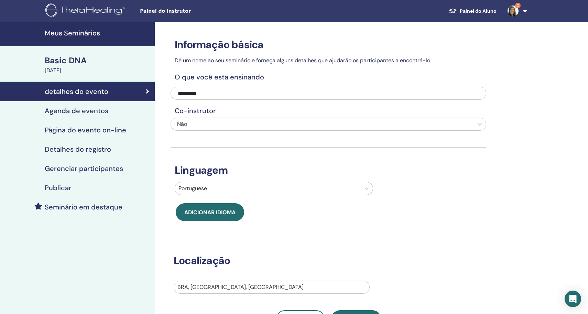
click at [95, 113] on h4 "Agenda de eventos" at bounding box center [77, 111] width 64 height 8
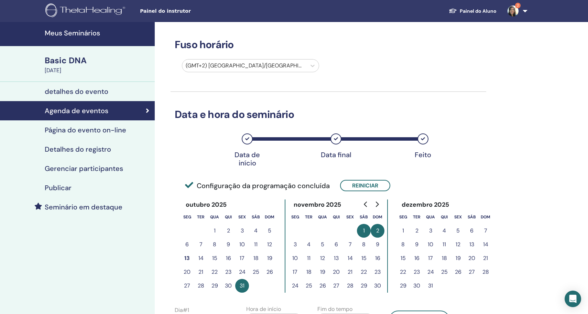
click at [97, 131] on h4 "Página do evento on-line" at bounding box center [85, 130] width 81 height 8
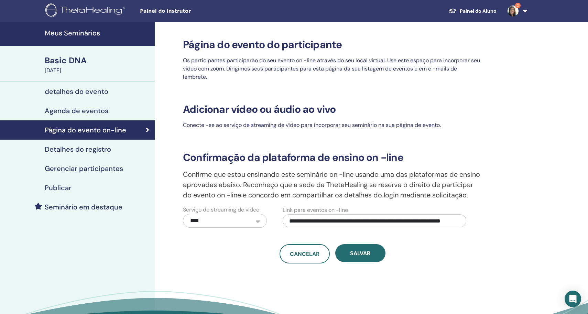
click at [96, 154] on link "Detalhes do registro" at bounding box center [77, 149] width 155 height 19
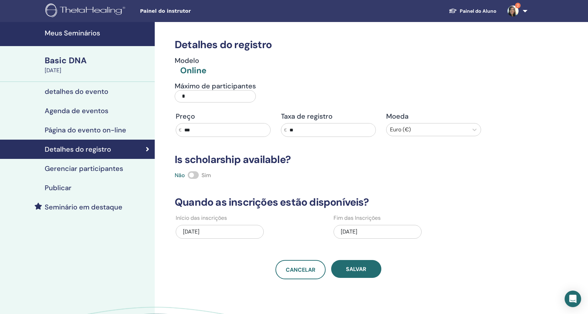
click at [197, 96] on input "*" at bounding box center [215, 96] width 81 height 12
type input "**"
click at [518, 95] on div "Detalhes do registro Modelo Online Máximo de participantes ** Preço € *** Taxa …" at bounding box center [351, 198] width 392 height 353
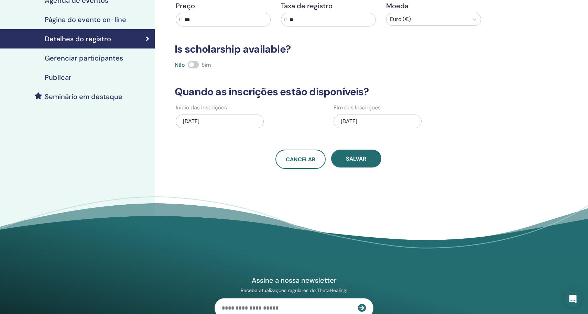
scroll to position [116, 0]
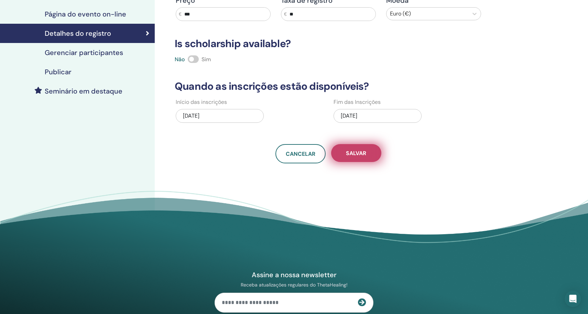
click at [375, 154] on button "Salvar" at bounding box center [356, 153] width 50 height 18
click at [64, 72] on h4 "Publicar" at bounding box center [58, 72] width 27 height 8
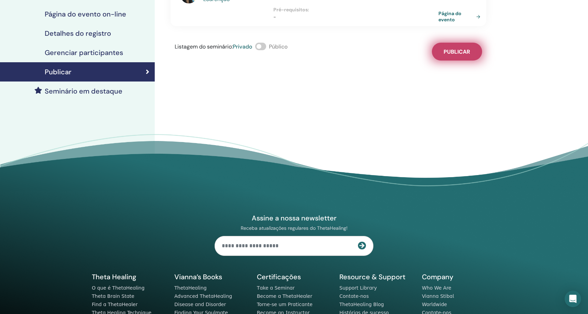
click at [458, 48] on span "Publicar" at bounding box center [456, 51] width 26 height 7
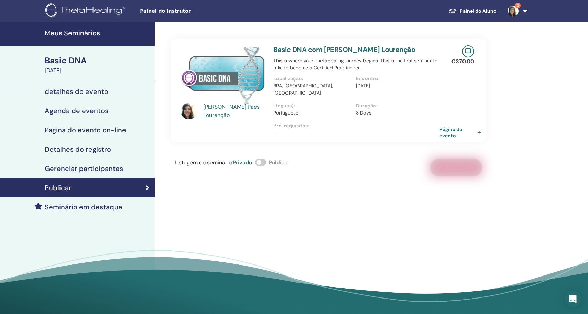
click at [469, 128] on link "Página do evento" at bounding box center [461, 132] width 45 height 12
click at [89, 33] on h4 "Meus Seminários" at bounding box center [98, 33] width 106 height 8
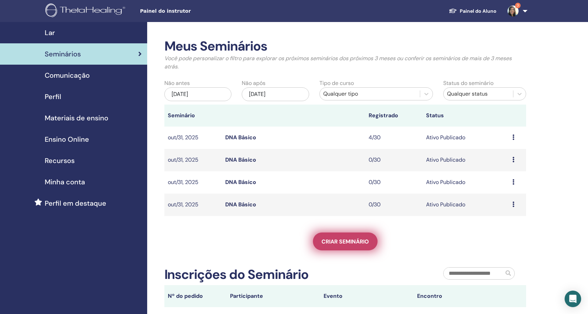
click at [354, 238] on span "Criar seminário" at bounding box center [344, 241] width 47 height 7
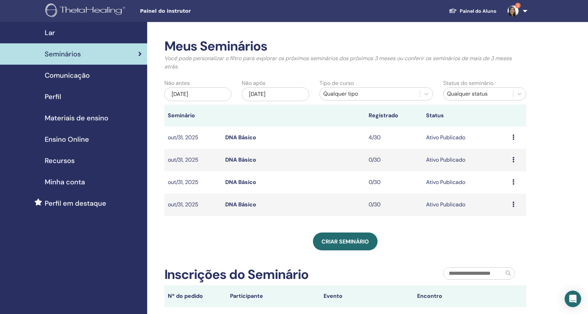
click at [512, 135] on icon at bounding box center [513, 136] width 2 height 5
click at [509, 143] on link "Visualizar" at bounding box center [499, 140] width 24 height 7
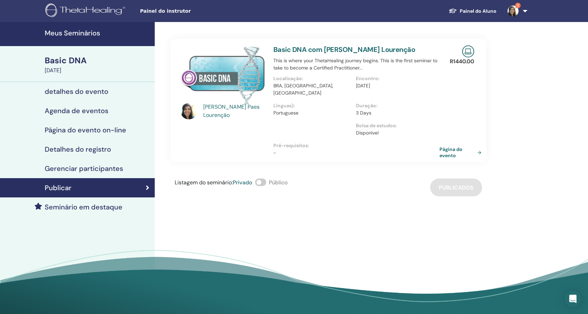
click at [477, 149] on link "Página do evento" at bounding box center [461, 152] width 45 height 12
click at [93, 129] on h4 "Página do evento on-line" at bounding box center [85, 130] width 81 height 8
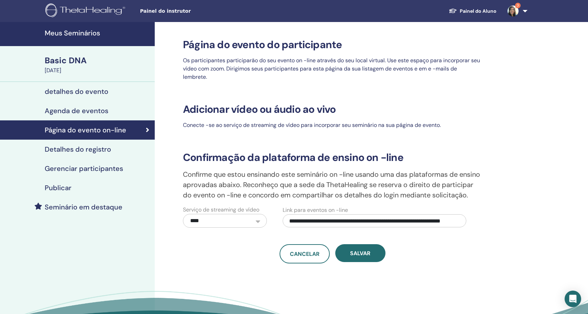
drag, startPoint x: 289, startPoint y: 233, endPoint x: 587, endPoint y: 239, distance: 298.7
click at [587, 239] on div "**********" at bounding box center [294, 191] width 588 height 338
click at [96, 34] on h4 "Meus Seminários" at bounding box center [98, 33] width 106 height 8
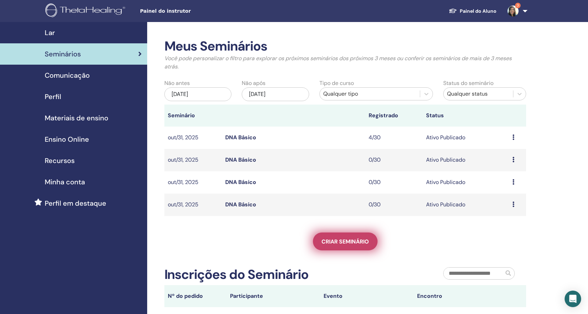
click at [329, 238] on span "Criar seminário" at bounding box center [344, 241] width 47 height 7
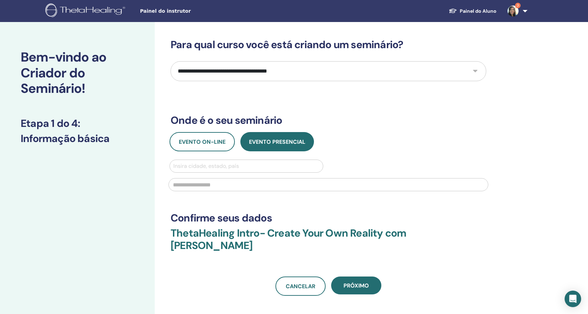
select select "*"
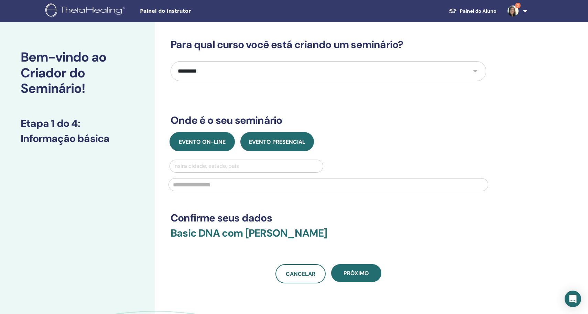
click at [216, 143] on span "Evento on-line" at bounding box center [202, 141] width 47 height 7
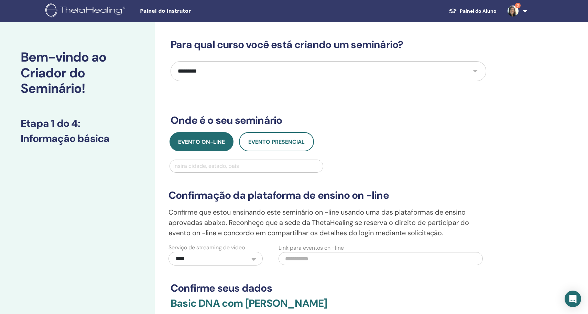
click at [299, 259] on input "text" at bounding box center [380, 258] width 204 height 13
paste input "**********"
type input "**********"
click at [424, 157] on div "**********" at bounding box center [328, 198] width 326 height 133
click at [253, 168] on div at bounding box center [246, 166] width 146 height 10
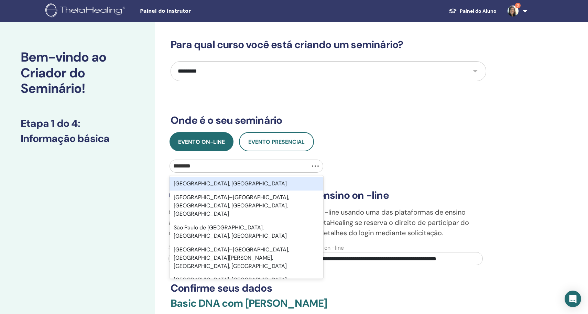
type input "*********"
click at [255, 185] on div "[GEOGRAPHIC_DATA], [GEOGRAPHIC_DATA]" at bounding box center [246, 184] width 154 height 14
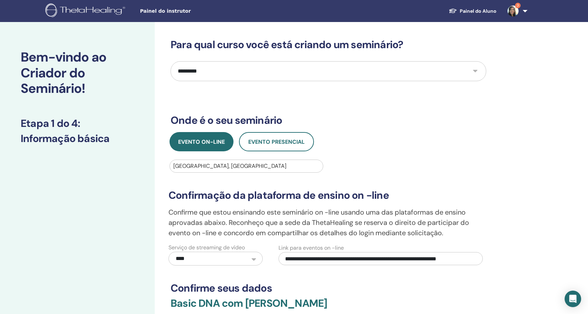
click at [410, 147] on div "Evento on-line Evento presencial" at bounding box center [328, 141] width 326 height 19
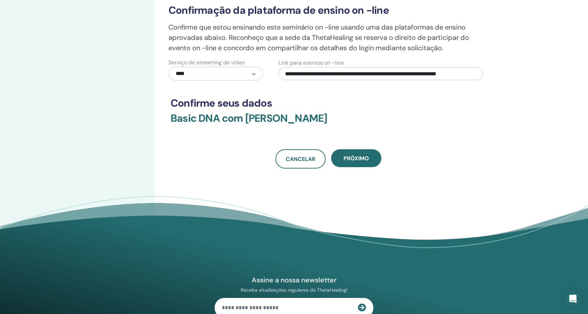
scroll to position [192, 0]
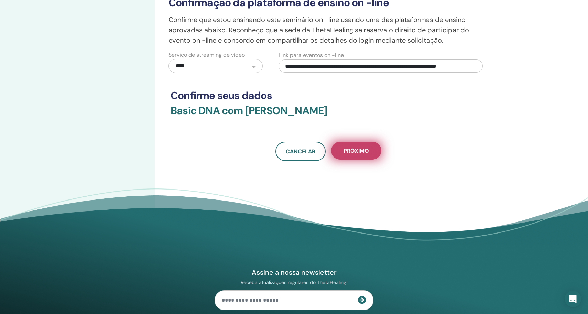
click at [379, 151] on button "Próximo" at bounding box center [356, 151] width 50 height 18
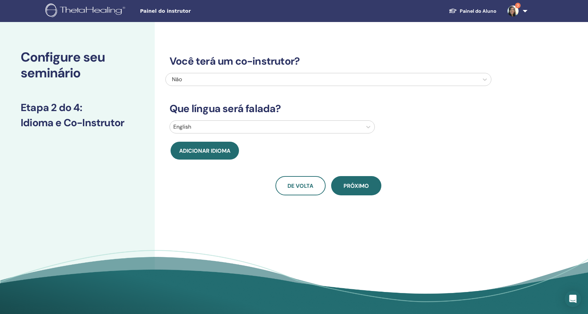
scroll to position [0, 0]
click at [366, 125] on icon at bounding box center [368, 126] width 7 height 7
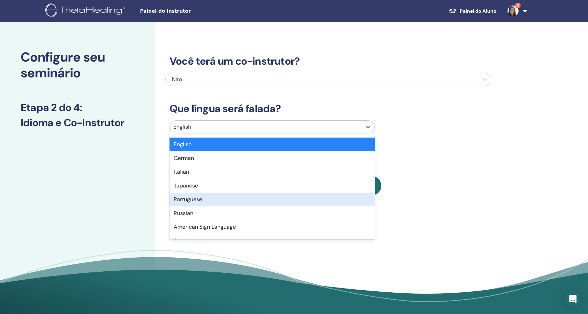
click at [201, 203] on div "Portuguese" at bounding box center [271, 199] width 205 height 14
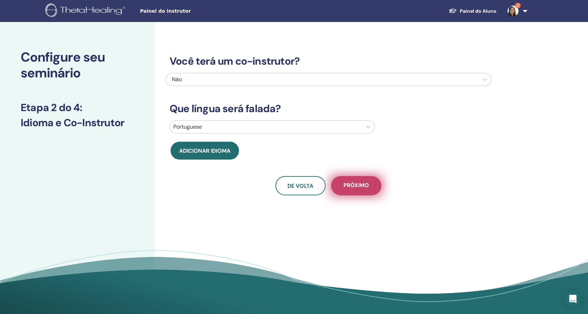
click at [367, 187] on span "Próximo" at bounding box center [355, 185] width 25 height 9
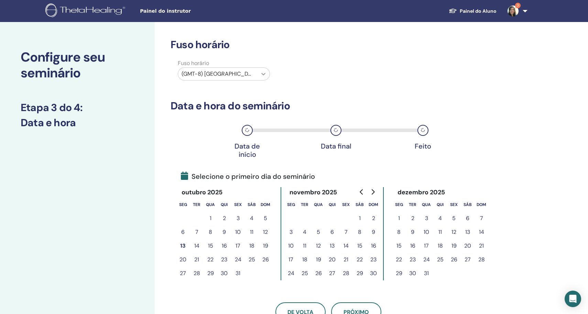
click at [262, 74] on icon at bounding box center [263, 74] width 4 height 2
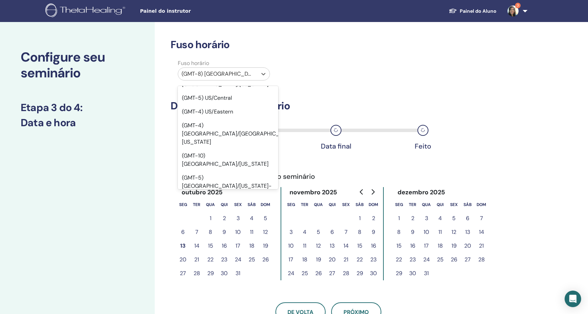
scroll to position [68, 0]
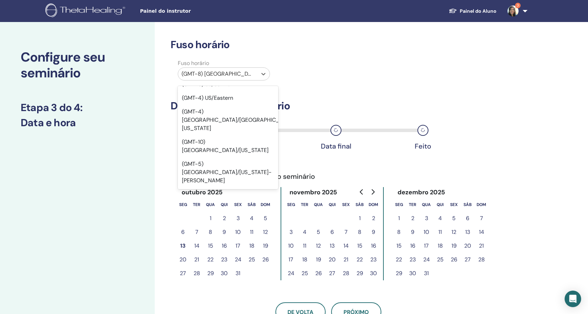
click at [246, 209] on div "(GMT-6) US/Mountain" at bounding box center [228, 220] width 100 height 22
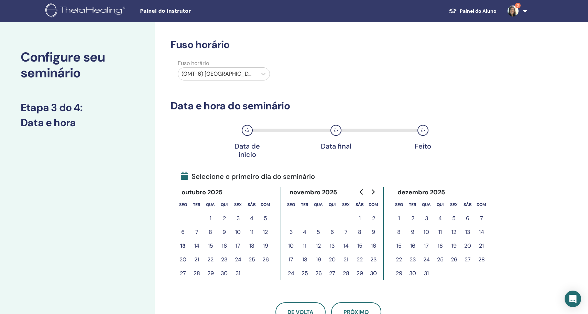
click at [450, 121] on div "Data de início Data final Feito" at bounding box center [328, 136] width 316 height 36
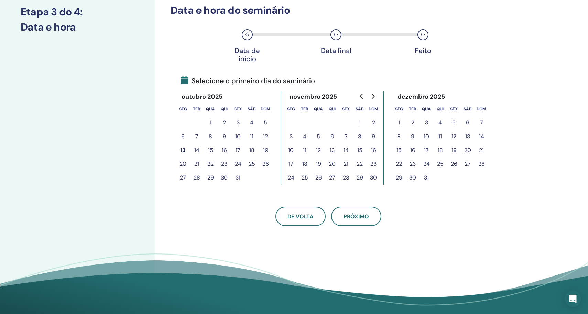
scroll to position [96, 0]
click at [234, 178] on button "31" at bounding box center [238, 177] width 14 height 14
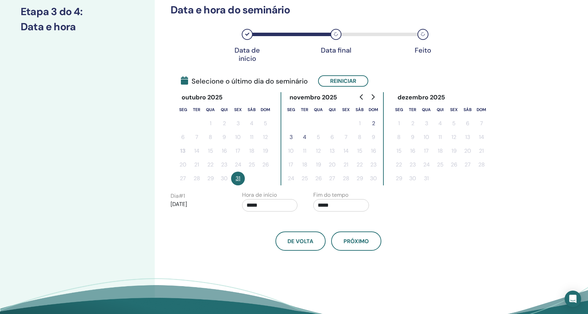
click at [375, 122] on button "2" at bounding box center [373, 124] width 14 height 14
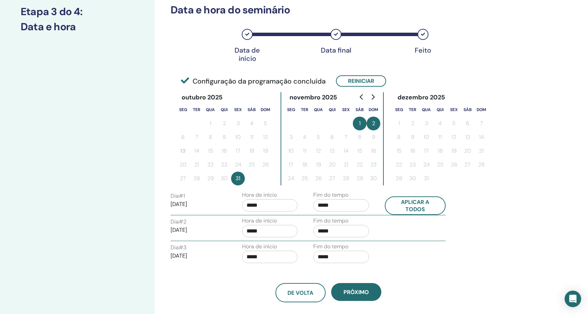
click at [522, 64] on div "Fuso horário Fuso horário (GMT-6) US/Mountain Data e hora do seminário Data de …" at bounding box center [351, 162] width 392 height 472
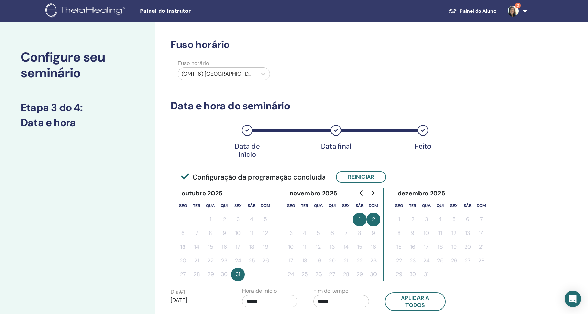
scroll to position [0, 0]
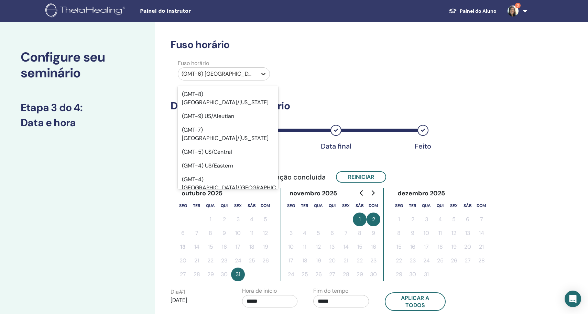
click at [265, 72] on icon at bounding box center [263, 73] width 7 height 7
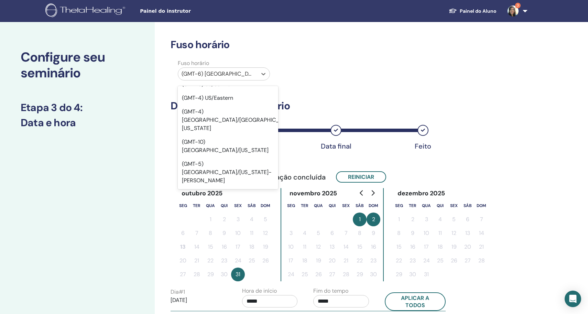
scroll to position [81, 0]
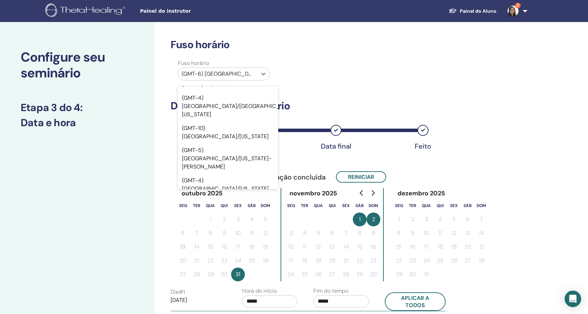
click at [245, 196] on div "(GMT-6) US/Mountain" at bounding box center [228, 207] width 100 height 22
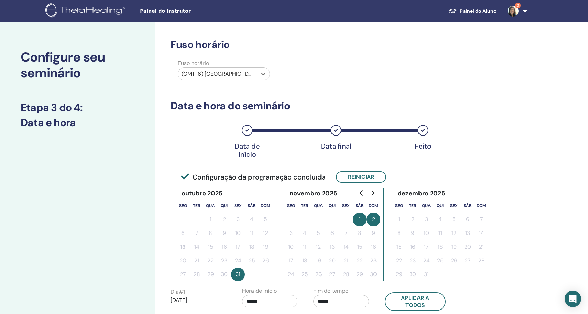
click at [488, 95] on div "Fuso horário Fuso horário option (GMT-6) US/Mountain, selected. Select is focus…" at bounding box center [351, 258] width 392 height 472
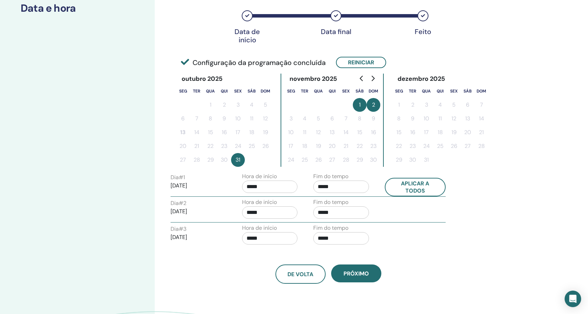
scroll to position [125, 0]
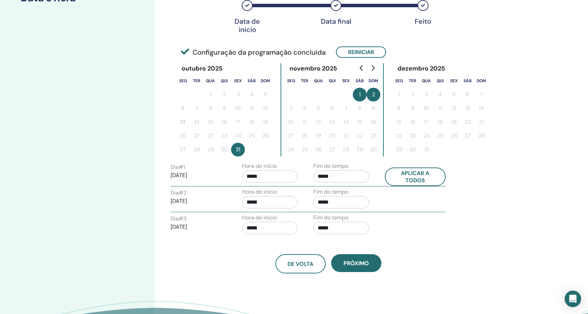
click at [284, 179] on input "*****" at bounding box center [270, 176] width 56 height 12
click at [279, 215] on span "▼" at bounding box center [277, 215] width 14 height 14
click at [275, 192] on span "▲" at bounding box center [277, 194] width 14 height 14
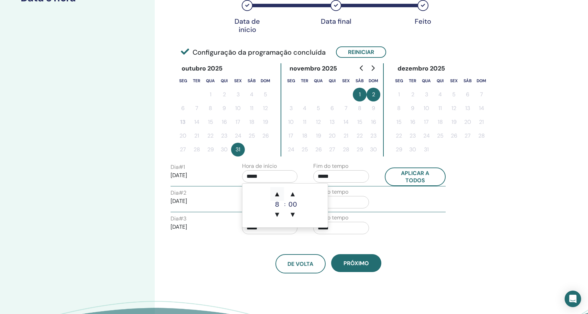
click at [275, 192] on span "▲" at bounding box center [277, 194] width 14 height 14
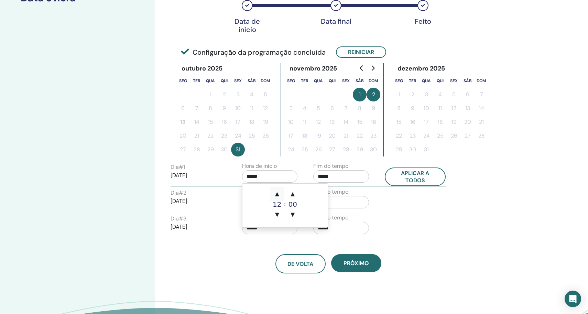
click at [275, 192] on span "▲" at bounding box center [277, 194] width 14 height 14
click at [278, 213] on span "▼" at bounding box center [277, 215] width 14 height 14
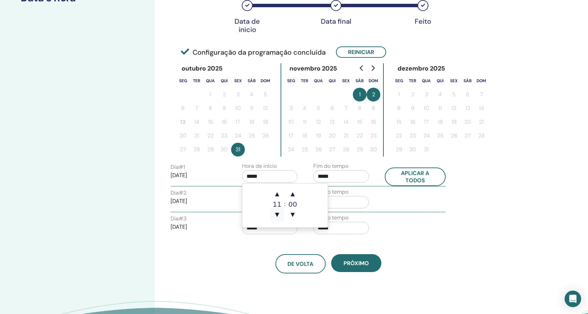
type input "*****"
click at [344, 180] on input "*****" at bounding box center [341, 176] width 56 height 12
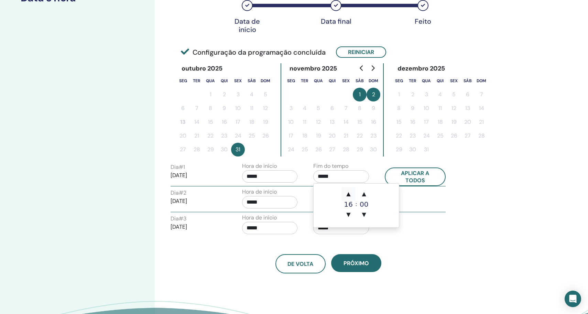
click at [351, 194] on span "▲" at bounding box center [348, 194] width 14 height 14
click at [350, 214] on span "▼" at bounding box center [348, 215] width 14 height 14
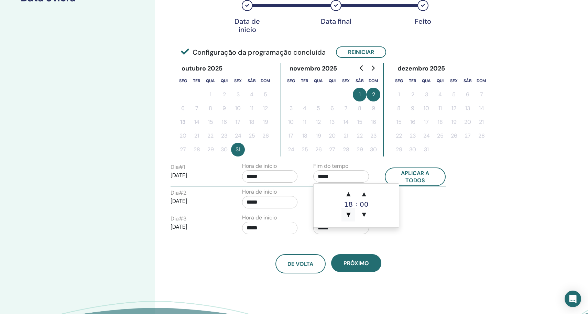
click at [350, 214] on span "▼" at bounding box center [348, 215] width 14 height 14
click at [366, 195] on span "▲" at bounding box center [364, 194] width 14 height 14
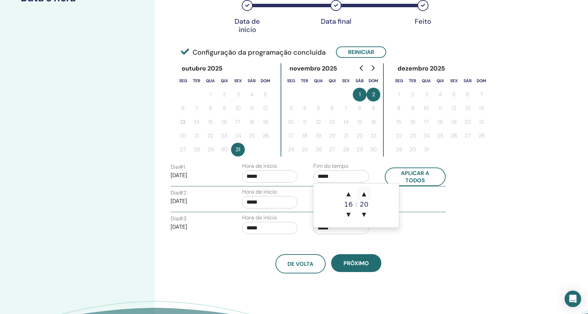
click at [366, 195] on span "▲" at bounding box center [364, 194] width 14 height 14
type input "*****"
click at [409, 225] on div "Dia # 3 2025/11/02 Hora de início ***** Fim do tempo *****" at bounding box center [307, 225] width 285 height 24
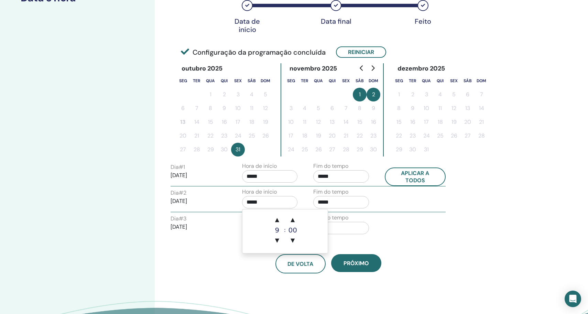
click at [285, 204] on input "*****" at bounding box center [270, 202] width 56 height 12
click at [277, 237] on span "▼" at bounding box center [277, 240] width 14 height 14
type input "*****"
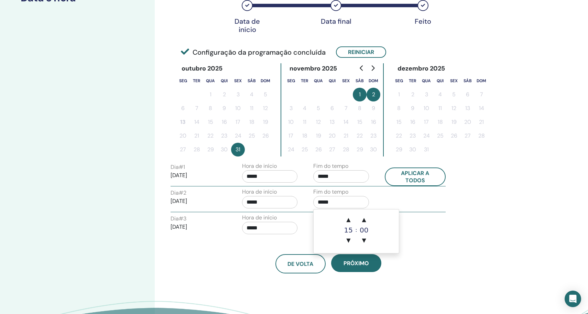
click at [341, 200] on input "*****" at bounding box center [341, 202] width 56 height 12
click at [350, 218] on span "▲" at bounding box center [348, 220] width 14 height 14
click at [349, 237] on span "▼" at bounding box center [348, 240] width 14 height 14
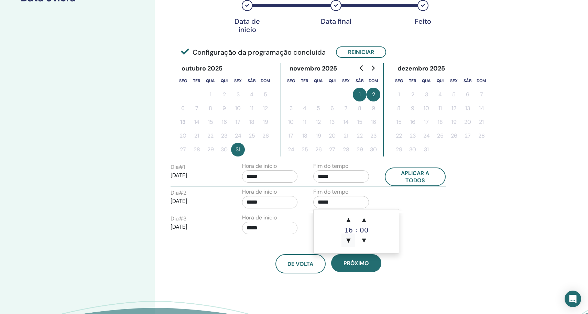
click at [349, 237] on span "▼" at bounding box center [348, 240] width 14 height 14
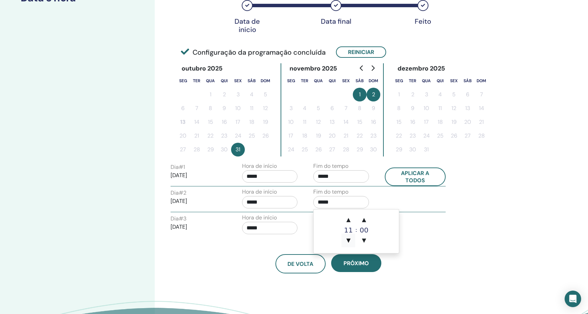
click at [349, 237] on span "▼" at bounding box center [348, 240] width 14 height 14
click at [347, 219] on span "▲" at bounding box center [348, 220] width 14 height 14
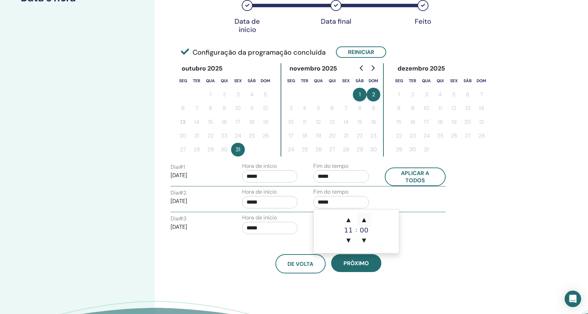
click at [367, 217] on span "▲" at bounding box center [364, 220] width 14 height 14
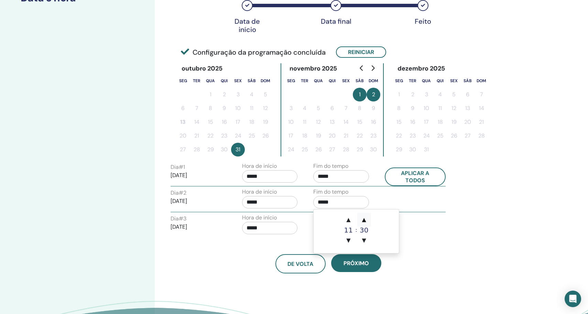
click at [367, 217] on span "▲" at bounding box center [364, 220] width 14 height 14
type input "*****"
click at [447, 224] on div "Dia # 3 2025/11/02 Hora de início ***** Fim do tempo *****" at bounding box center [307, 225] width 285 height 24
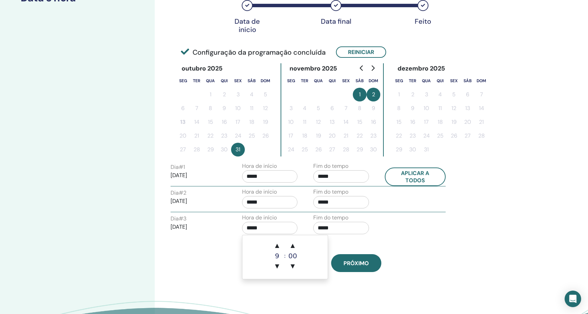
click at [271, 231] on input "*****" at bounding box center [270, 228] width 56 height 12
click at [277, 267] on span "▼" at bounding box center [277, 266] width 14 height 14
type input "*****"
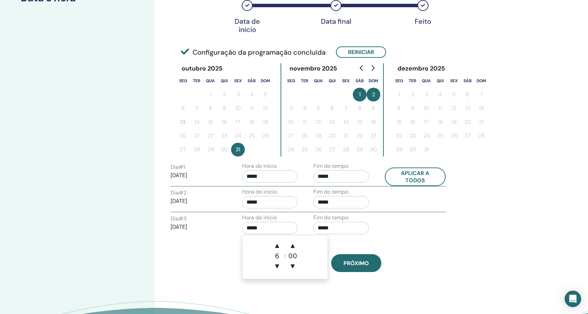
click at [345, 225] on input "*****" at bounding box center [341, 228] width 56 height 12
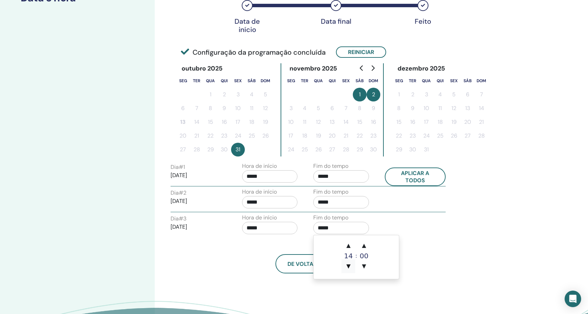
click at [351, 266] on span "▼" at bounding box center [348, 266] width 14 height 14
click at [364, 243] on span "▲" at bounding box center [364, 246] width 14 height 14
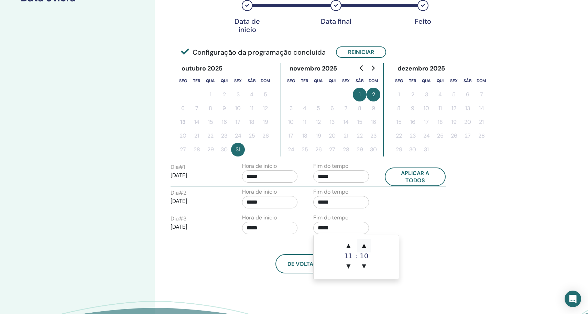
click at [364, 243] on span "▲" at bounding box center [364, 246] width 14 height 14
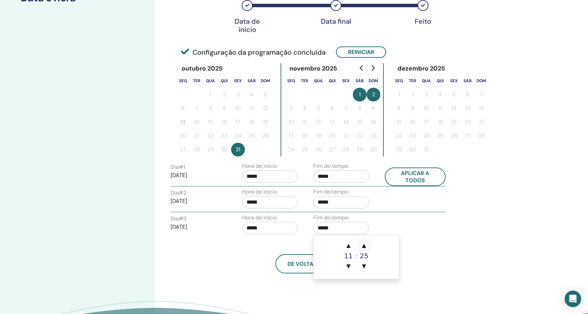
type input "*****"
click at [430, 237] on div "Dia # 3 2025/11/02 Hora de início ***** Fim do tempo *****" at bounding box center [307, 225] width 285 height 24
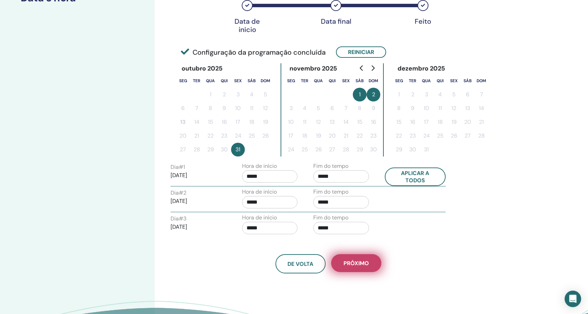
click at [375, 260] on button "Próximo" at bounding box center [356, 263] width 50 height 18
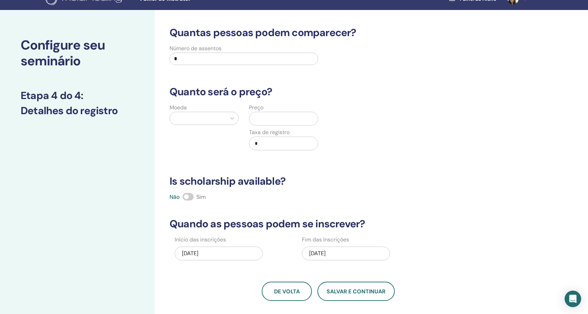
scroll to position [0, 0]
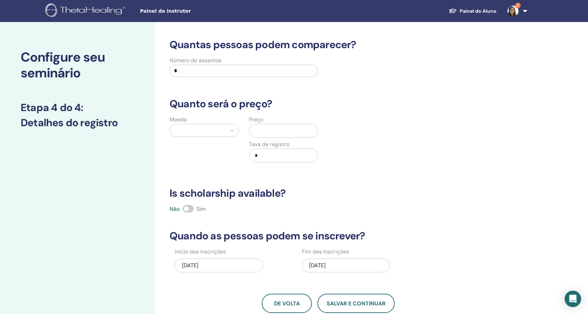
click at [237, 73] on input "*" at bounding box center [243, 71] width 148 height 12
type input "**"
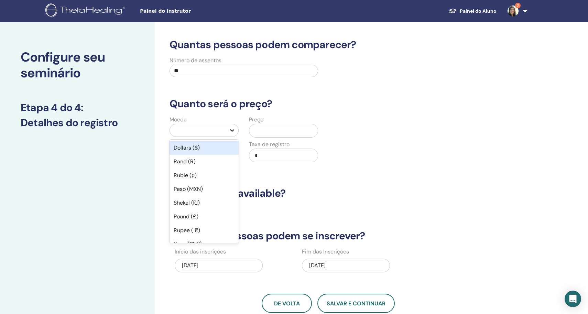
click at [230, 133] on icon at bounding box center [232, 130] width 7 height 7
click at [220, 150] on div "Dollars ($)" at bounding box center [203, 148] width 69 height 14
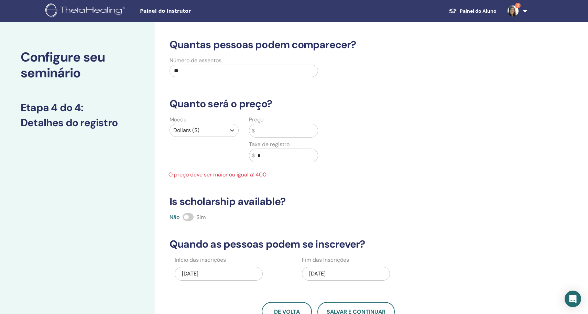
click at [270, 134] on input "text" at bounding box center [286, 130] width 63 height 13
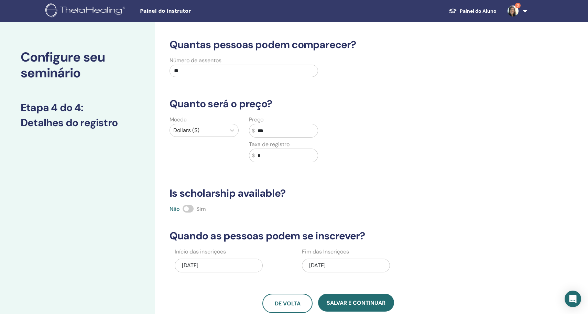
type input "***"
click at [274, 153] on input "*" at bounding box center [286, 155] width 63 height 13
click at [257, 156] on input "*" at bounding box center [286, 155] width 63 height 13
type input "**"
click at [349, 182] on div "Quantas pessoas podem comparecer? Número de assentos ** Quanto será o preço? Mo…" at bounding box center [328, 175] width 326 height 274
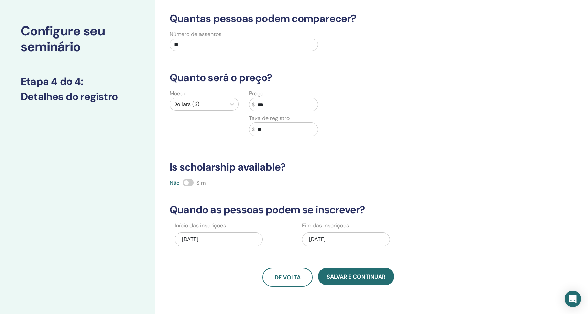
scroll to position [28, 0]
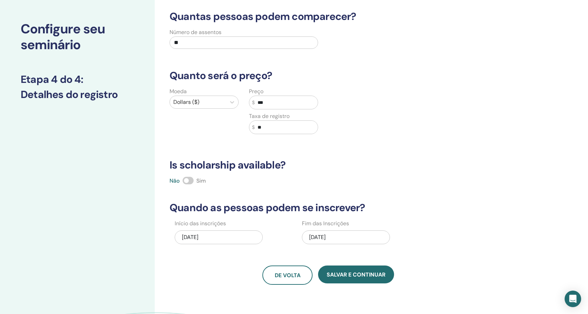
click at [341, 234] on div "11/02/2025" at bounding box center [346, 237] width 88 height 14
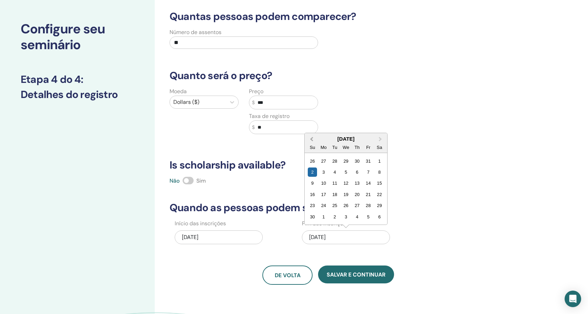
click at [312, 136] on button "Previous Month" at bounding box center [310, 139] width 11 height 11
click at [357, 215] on div "30" at bounding box center [356, 216] width 9 height 9
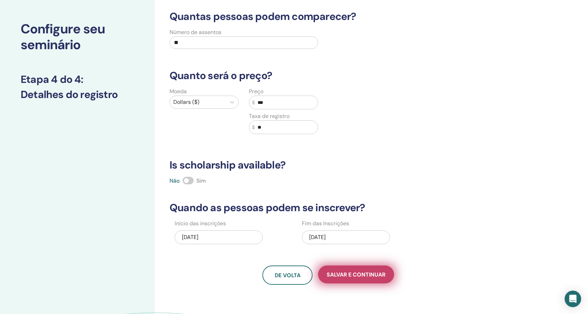
click at [367, 273] on span "Salvar e continuar" at bounding box center [356, 274] width 59 height 7
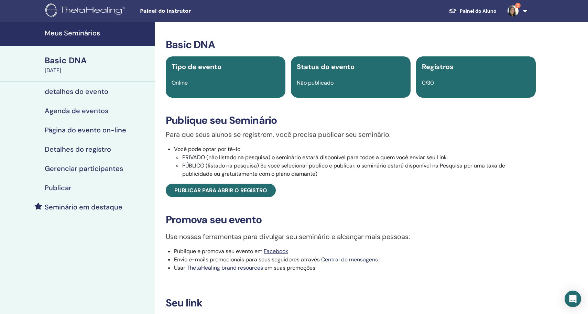
click at [107, 95] on div "detalhes do evento" at bounding box center [77, 91] width 144 height 8
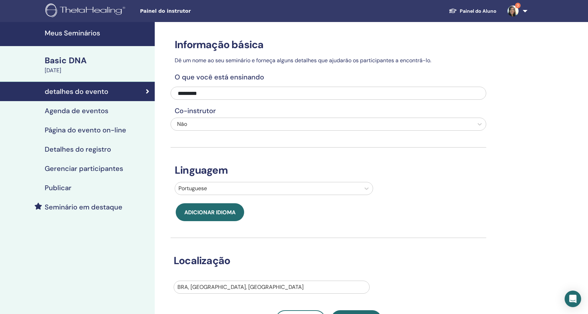
click at [82, 35] on h4 "Meus Seminários" at bounding box center [98, 33] width 106 height 8
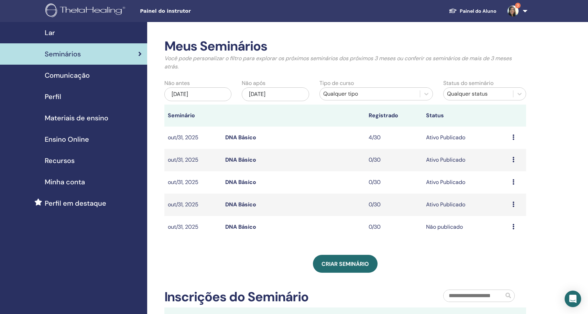
click at [512, 227] on icon at bounding box center [513, 226] width 2 height 5
click at [508, 232] on link "Visualizar" at bounding box center [499, 232] width 24 height 7
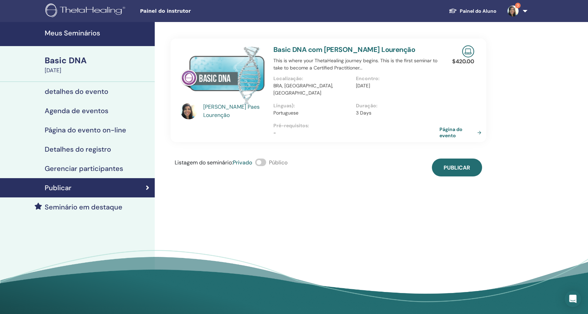
click at [465, 126] on link "Página do evento" at bounding box center [461, 132] width 45 height 12
click at [461, 158] on button "Publicar" at bounding box center [457, 167] width 50 height 18
click at [99, 34] on h4 "Meus Seminários" at bounding box center [98, 33] width 106 height 8
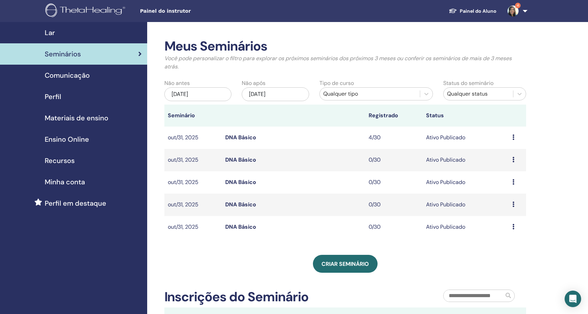
click at [512, 225] on icon at bounding box center [513, 226] width 2 height 5
click at [510, 231] on link "Visualizar" at bounding box center [499, 229] width 24 height 7
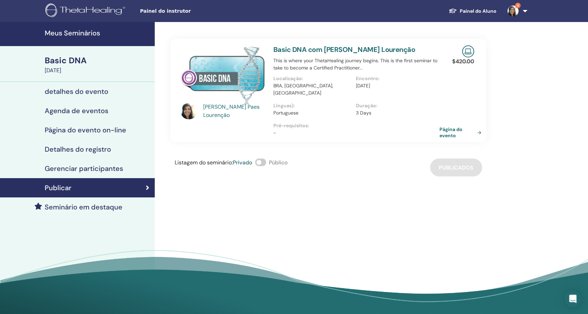
click at [474, 126] on link "Página do evento" at bounding box center [461, 132] width 45 height 12
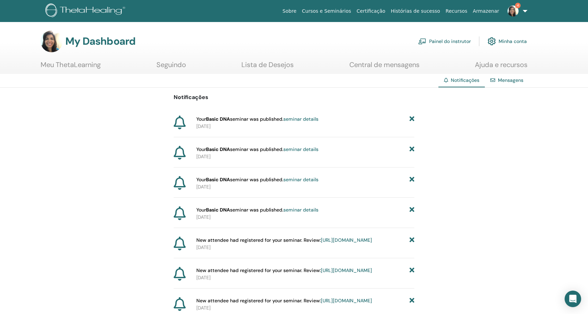
click at [462, 42] on link "Painel do instrutor" at bounding box center [444, 41] width 53 height 15
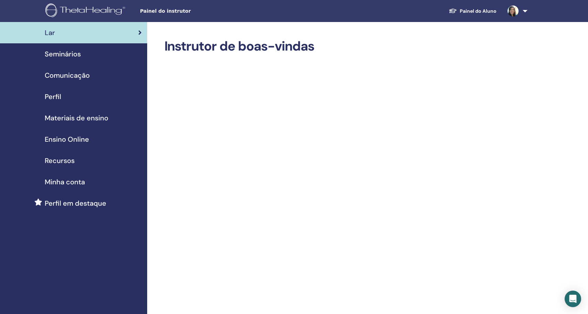
click at [75, 52] on span "Seminários" at bounding box center [63, 54] width 36 height 10
